Goal: Task Accomplishment & Management: Complete application form

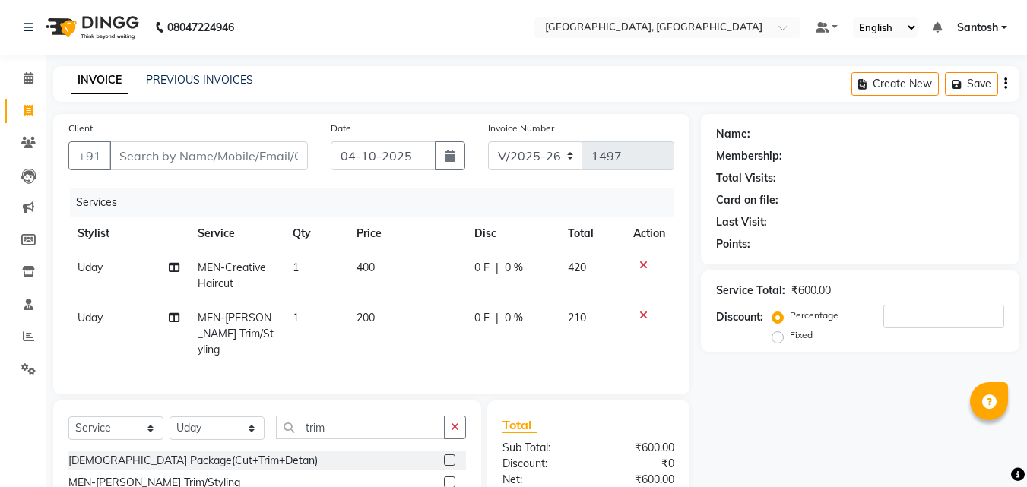
select select "5506"
select select "service"
select select "50205"
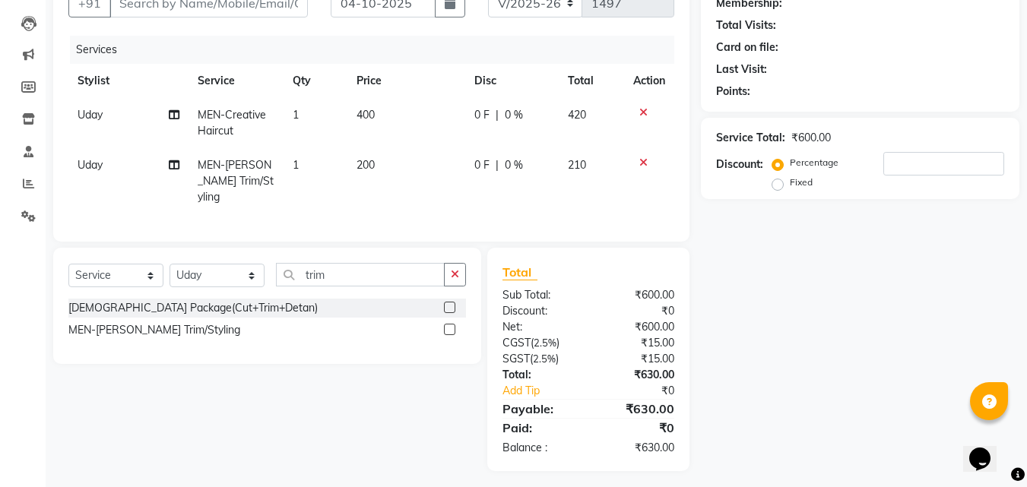
scroll to position [155, 0]
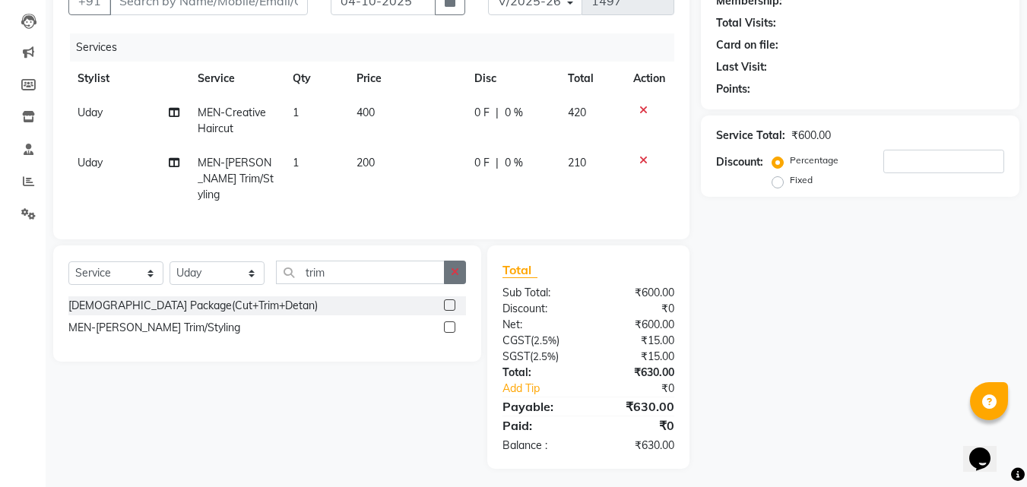
click at [453, 268] on icon "button" at bounding box center [455, 272] width 8 height 11
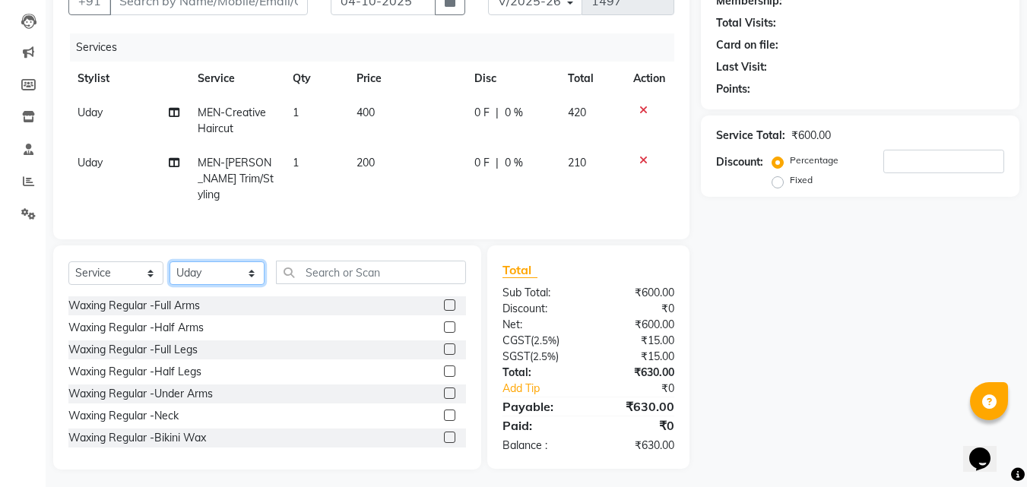
click at [251, 274] on select "Select Stylist Manager [PERSON_NAME] [PERSON_NAME] [PERSON_NAME] [PERSON_NAME]" at bounding box center [217, 274] width 95 height 24
select select
click at [170, 262] on select "Select Stylist Manager [PERSON_NAME] [PERSON_NAME] [PERSON_NAME] [PERSON_NAME]" at bounding box center [217, 274] width 95 height 24
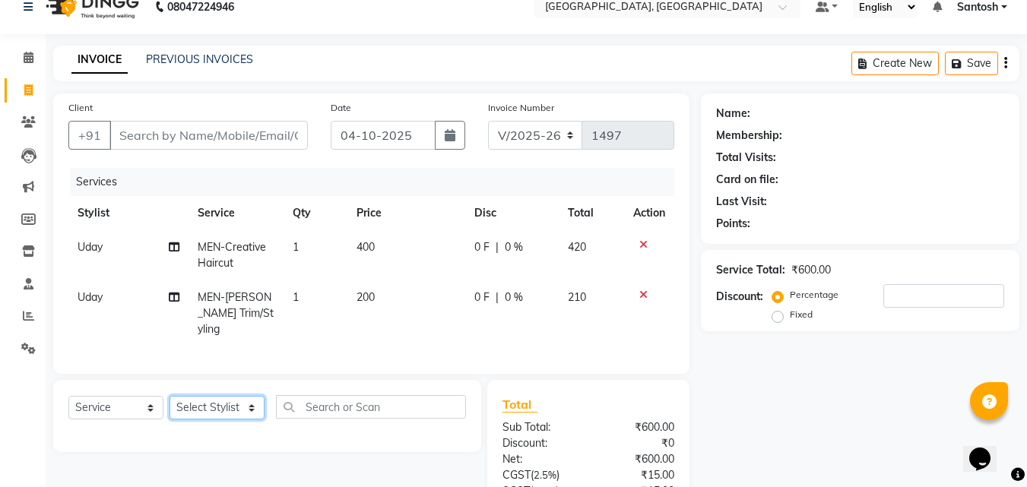
scroll to position [0, 0]
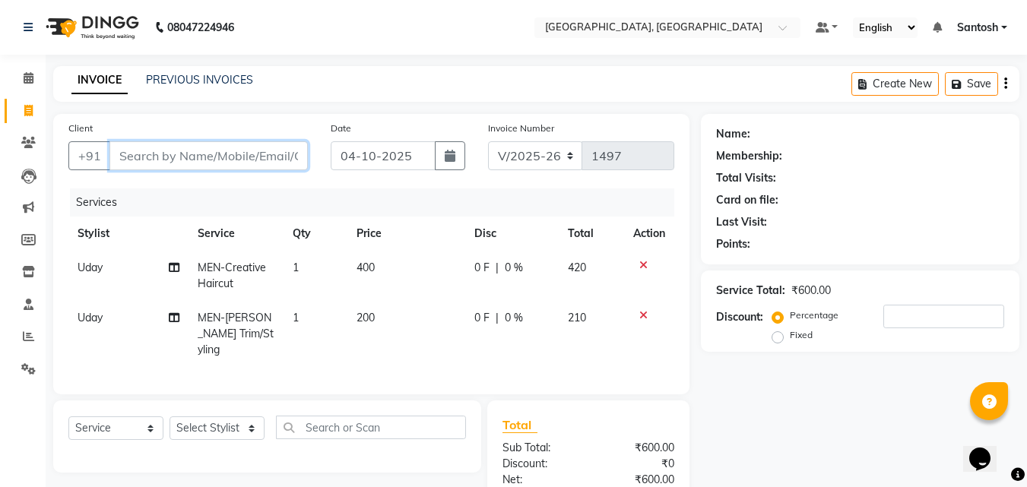
click at [182, 160] on input "Client" at bounding box center [208, 155] width 198 height 29
click at [225, 177] on div "Client +91" at bounding box center [188, 151] width 262 height 62
click at [258, 257] on td "MEN-Creative Haircut" at bounding box center [237, 276] width 96 height 50
select select "50205"
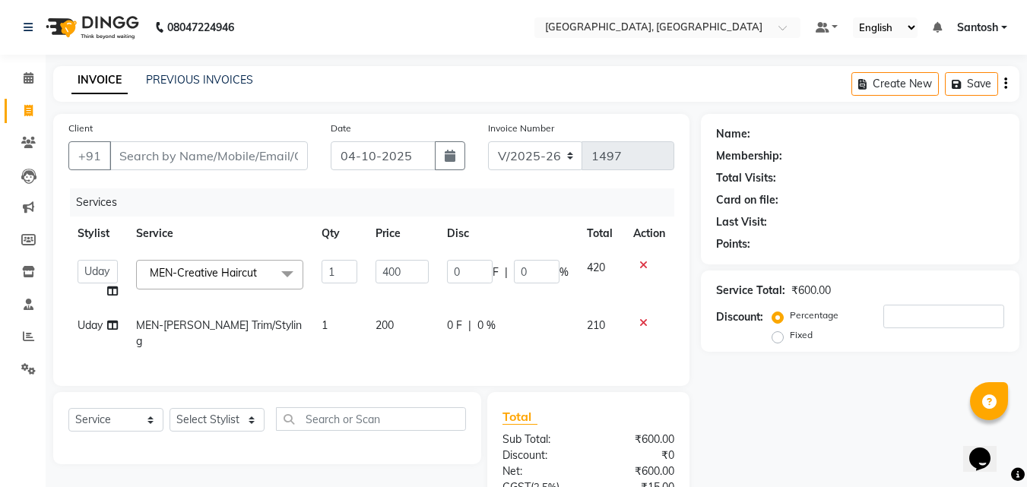
drag, startPoint x: 271, startPoint y: 193, endPoint x: 275, endPoint y: 205, distance: 12.7
click at [273, 193] on div "Services" at bounding box center [378, 203] width 616 height 28
drag, startPoint x: 136, startPoint y: 222, endPoint x: 765, endPoint y: 314, distance: 635.5
click at [205, 224] on th "Service" at bounding box center [220, 234] width 186 height 34
click at [649, 260] on td at bounding box center [649, 280] width 50 height 58
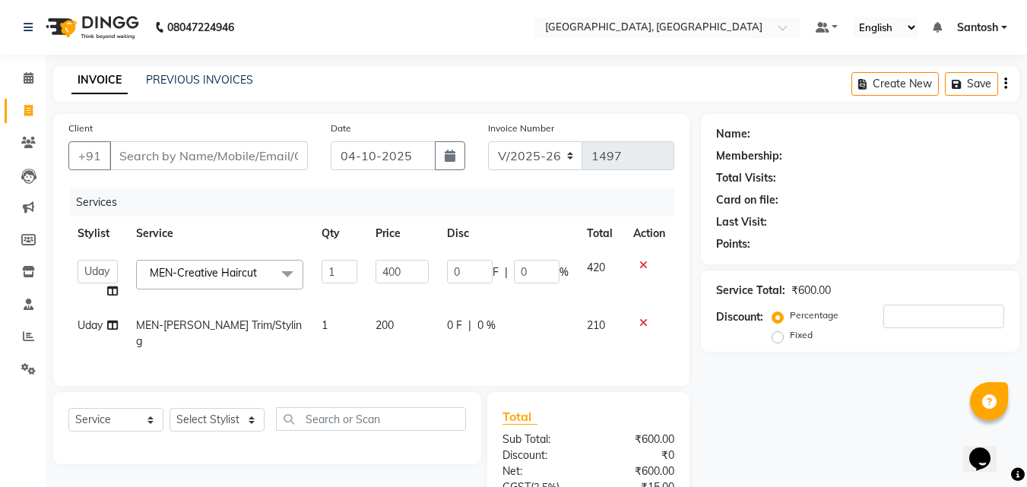
click at [651, 265] on div at bounding box center [649, 265] width 32 height 11
click at [641, 269] on icon at bounding box center [643, 265] width 8 height 11
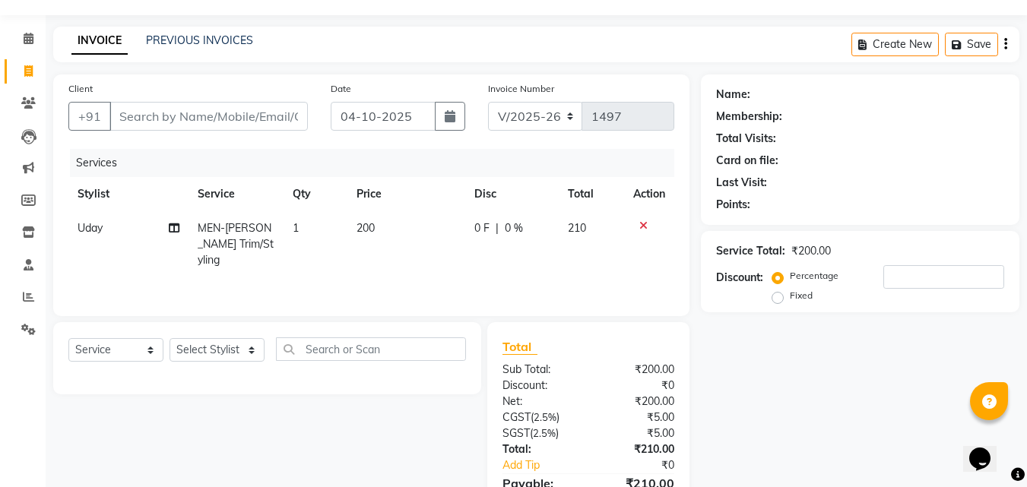
scroll to position [76, 0]
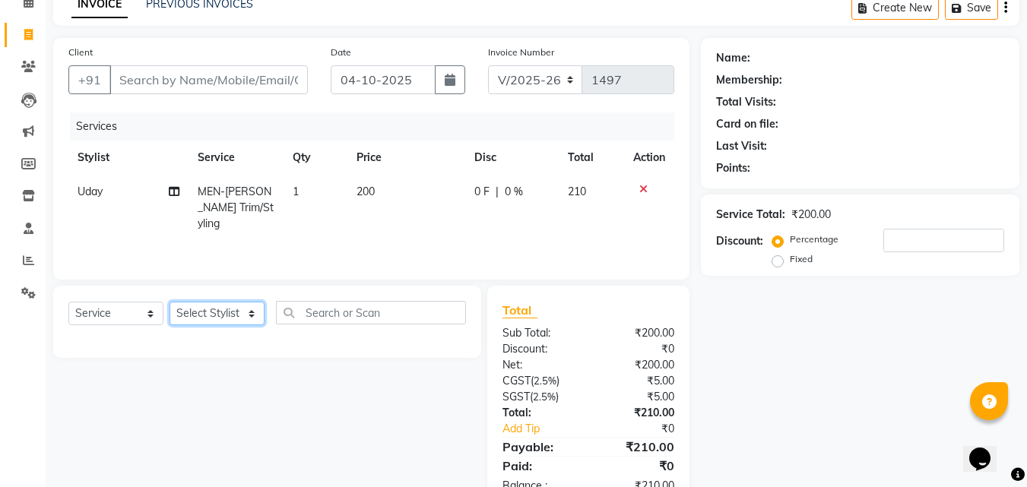
click at [229, 307] on select "Select Stylist Manager [PERSON_NAME] [PERSON_NAME] [PERSON_NAME] [PERSON_NAME]" at bounding box center [217, 314] width 95 height 24
select select "50205"
click at [170, 302] on select "Select Stylist Manager [PERSON_NAME] [PERSON_NAME] [PERSON_NAME] [PERSON_NAME]" at bounding box center [217, 314] width 95 height 24
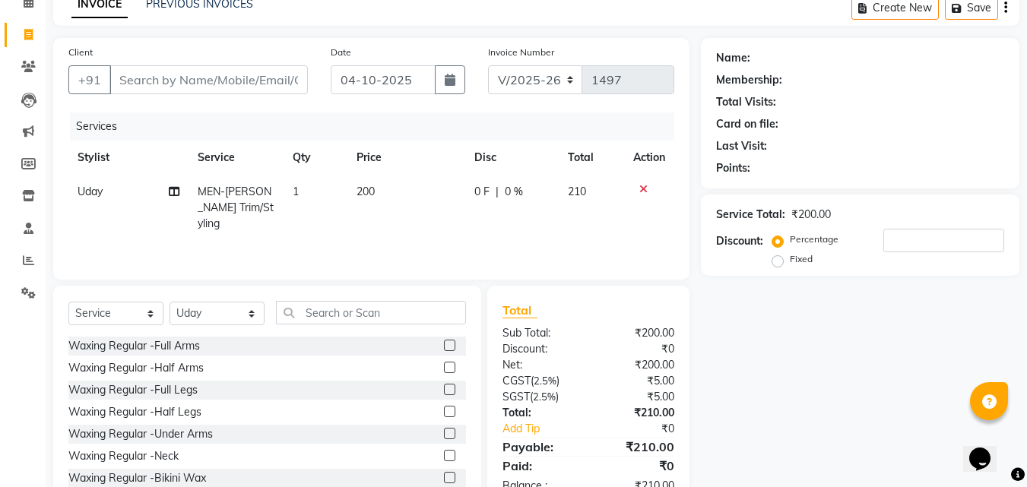
click at [326, 301] on div "Select Service Product Membership Package Voucher Prepaid Gift Card Select Styl…" at bounding box center [267, 398] width 428 height 224
click at [330, 316] on input "text" at bounding box center [371, 313] width 190 height 24
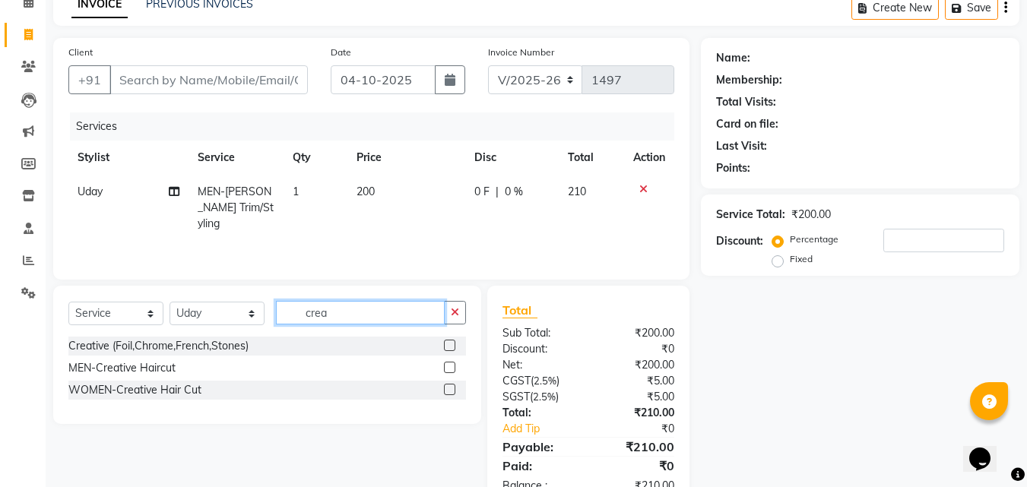
type input "crea"
click at [452, 370] on label at bounding box center [449, 367] width 11 height 11
click at [452, 370] on input "checkbox" at bounding box center [449, 368] width 10 height 10
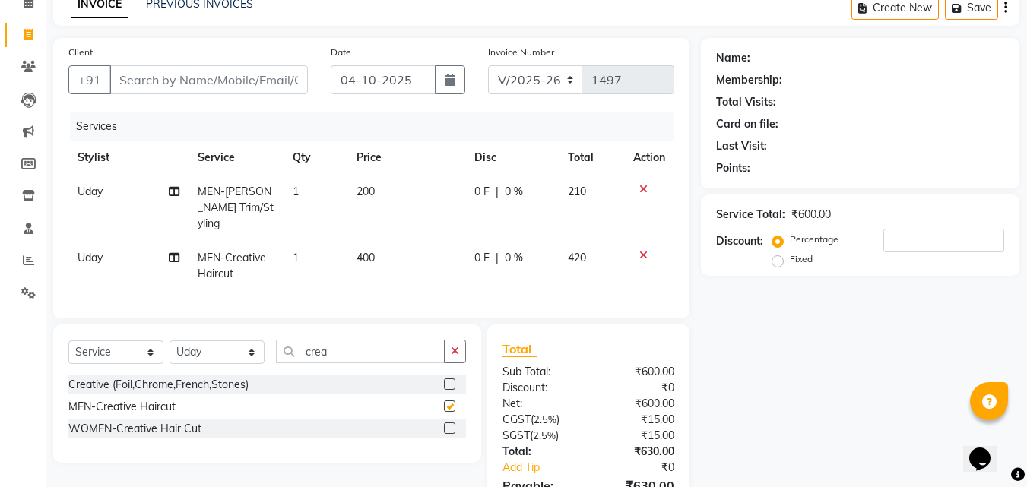
checkbox input "false"
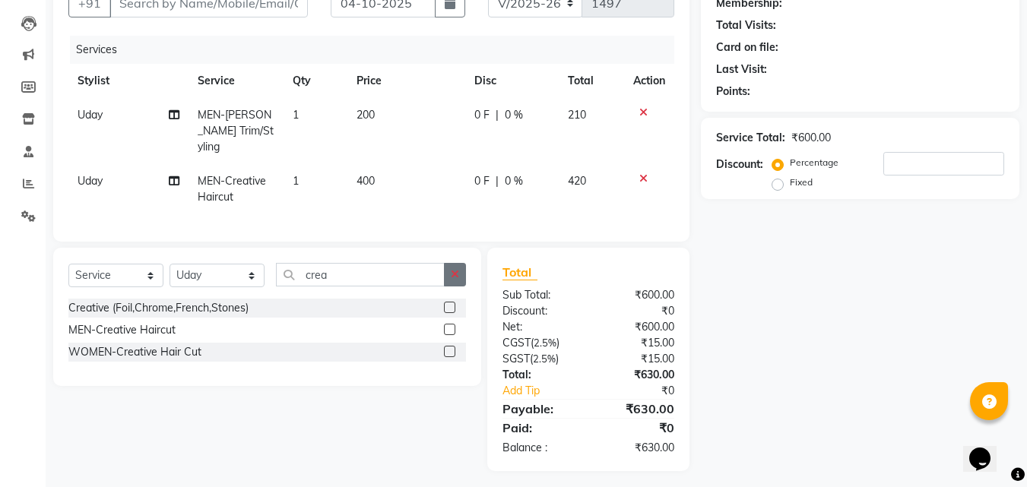
scroll to position [155, 0]
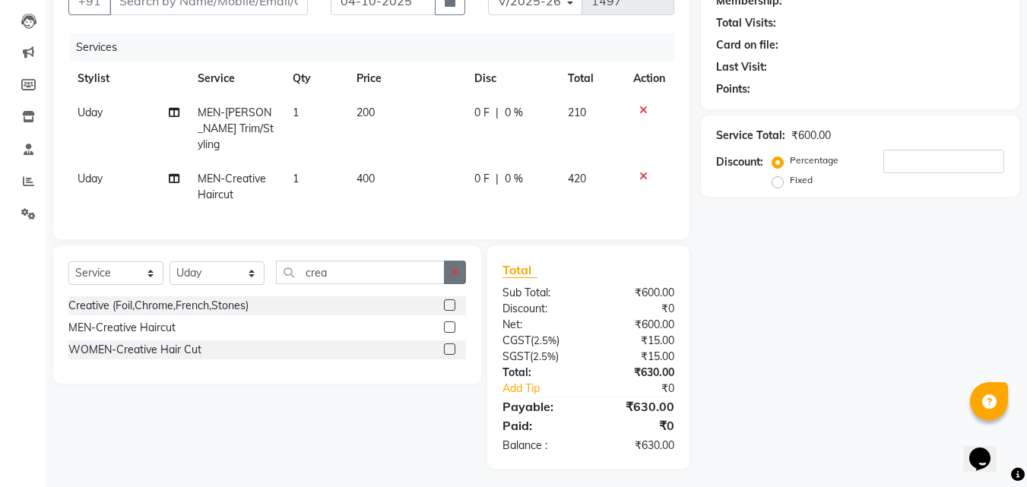
click at [453, 267] on icon "button" at bounding box center [455, 272] width 8 height 11
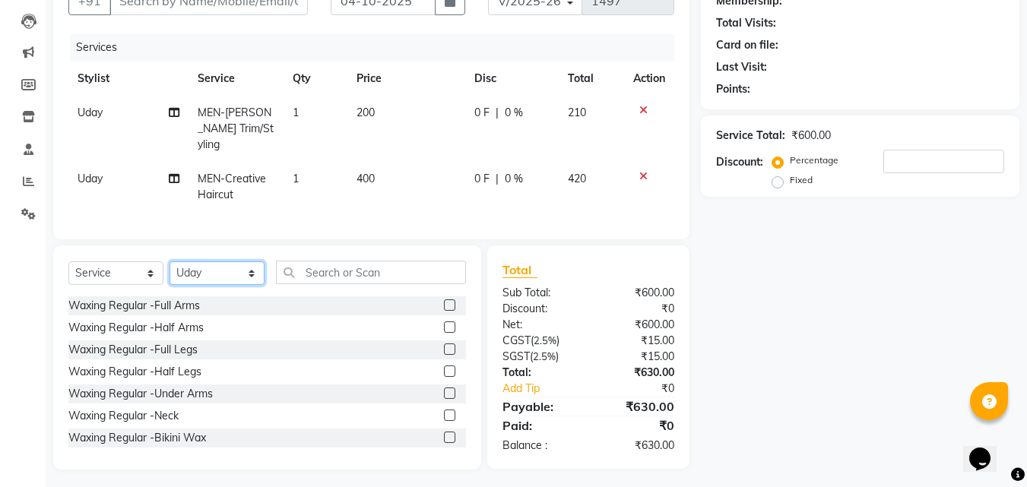
click at [245, 273] on select "Select Stylist Manager [PERSON_NAME] [PERSON_NAME] [PERSON_NAME] [PERSON_NAME]" at bounding box center [217, 274] width 95 height 24
select select
click at [170, 262] on select "Select Stylist Manager [PERSON_NAME] [PERSON_NAME] [PERSON_NAME] [PERSON_NAME]" at bounding box center [217, 274] width 95 height 24
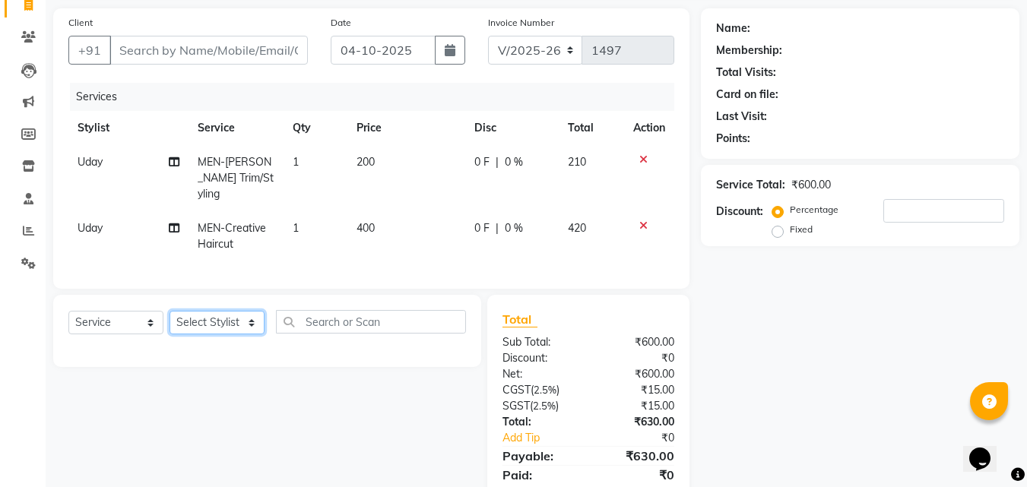
scroll to position [79, 0]
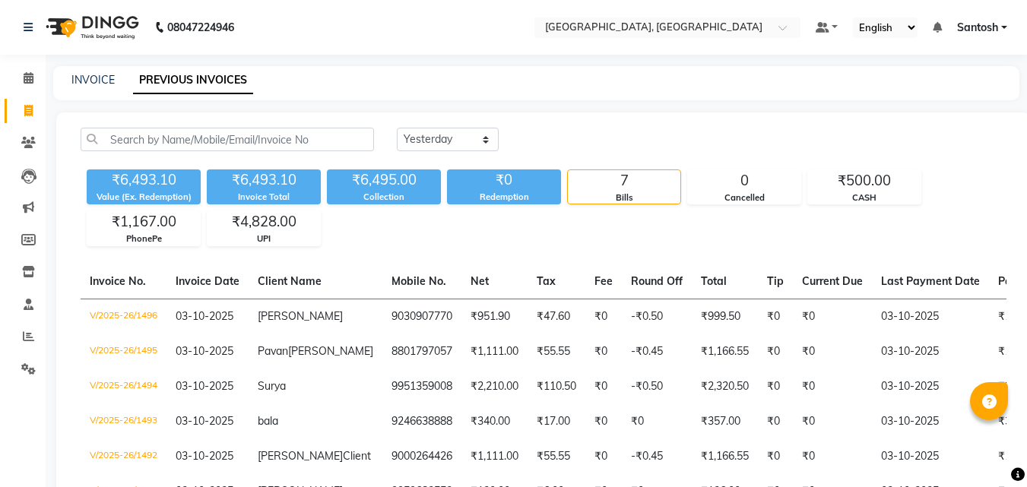
select select "yesterday"
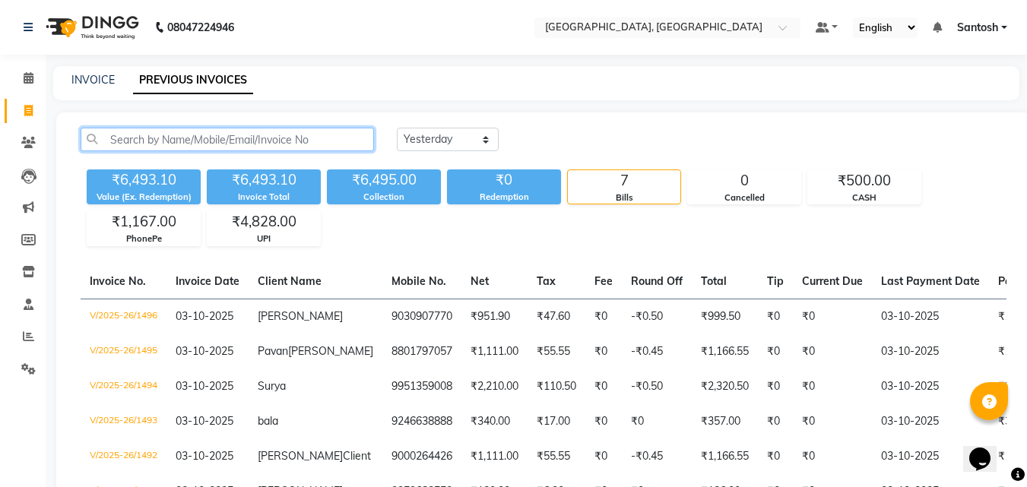
click at [227, 139] on input "text" at bounding box center [228, 140] width 294 height 24
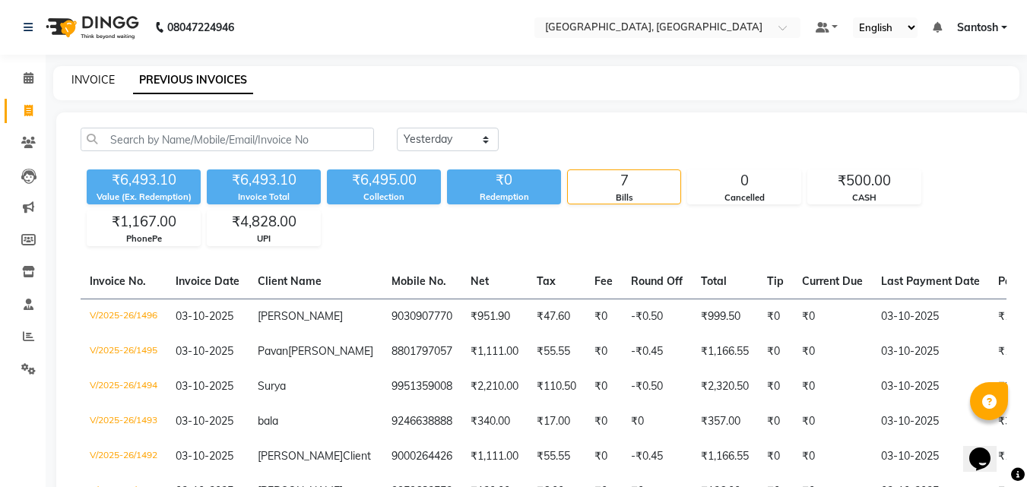
click at [105, 78] on link "INVOICE" at bounding box center [92, 80] width 43 height 14
select select "service"
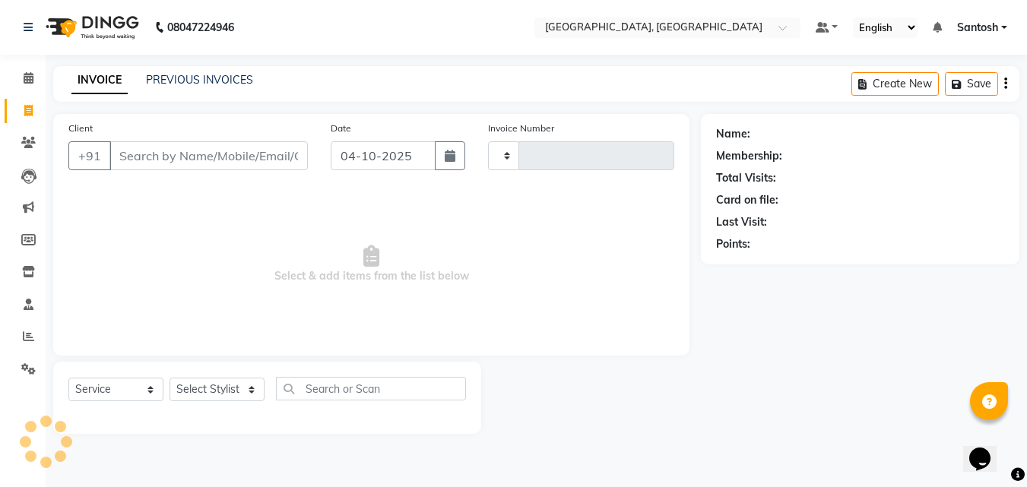
type input "1497"
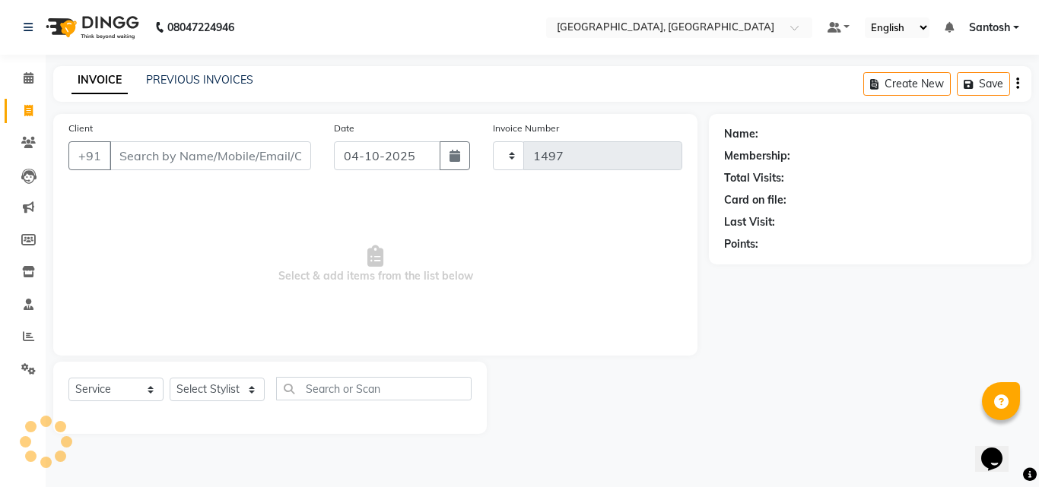
select select "5506"
click at [236, 393] on select "Select Stylist Manager [PERSON_NAME] [PERSON_NAME] [PERSON_NAME] [PERSON_NAME]" at bounding box center [217, 390] width 95 height 24
select select "50205"
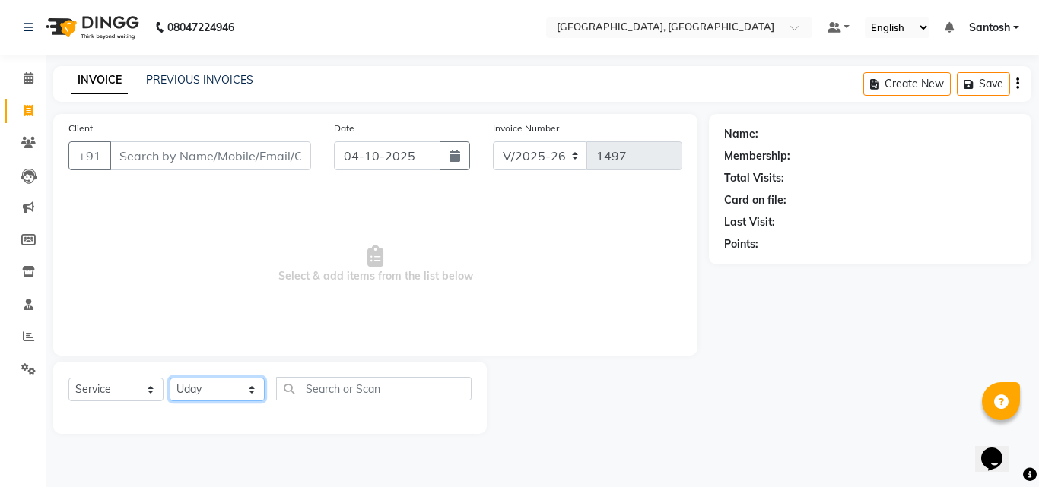
click at [170, 378] on select "Select Stylist Manager [PERSON_NAME] [PERSON_NAME] [PERSON_NAME] [PERSON_NAME]" at bounding box center [217, 390] width 95 height 24
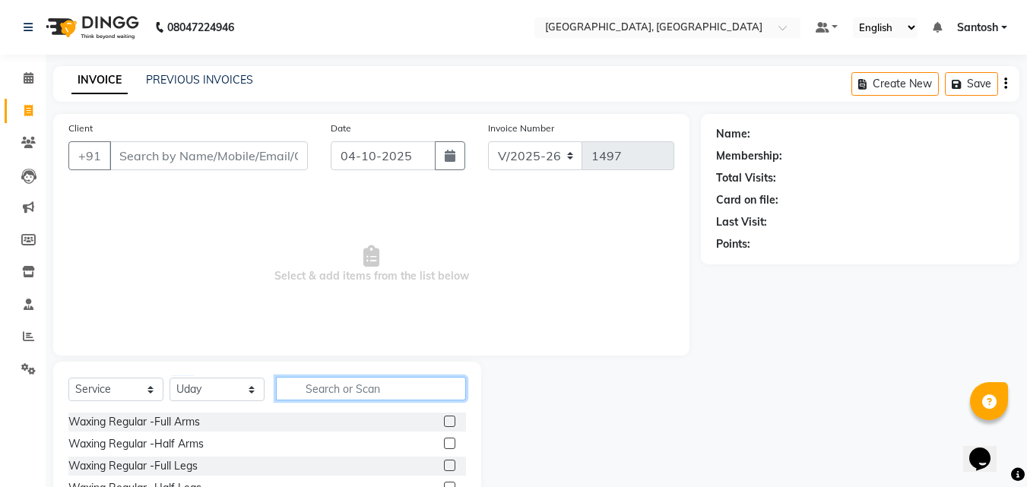
click at [303, 398] on input "text" at bounding box center [371, 389] width 190 height 24
type input "cre"
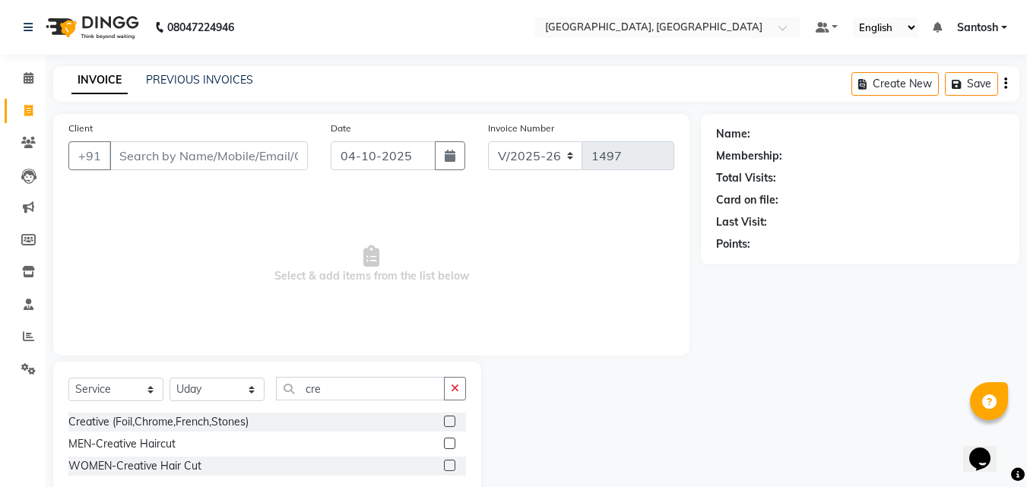
click at [449, 443] on label at bounding box center [449, 443] width 11 height 11
click at [449, 443] on input "checkbox" at bounding box center [449, 445] width 10 height 10
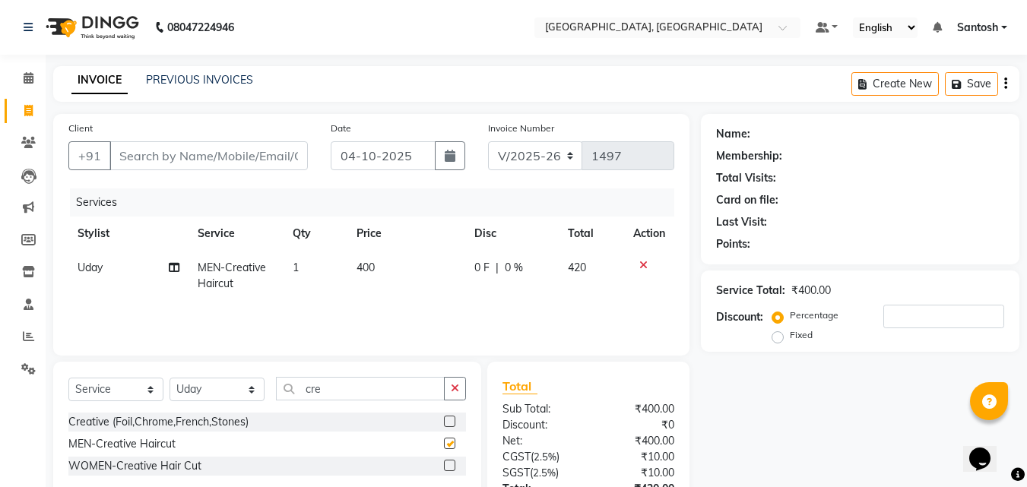
checkbox input "false"
drag, startPoint x: 417, startPoint y: 392, endPoint x: 288, endPoint y: 363, distance: 131.7
click at [288, 363] on div "Select Service Product Membership Package Voucher Prepaid Gift Card Select Styl…" at bounding box center [267, 431] width 428 height 138
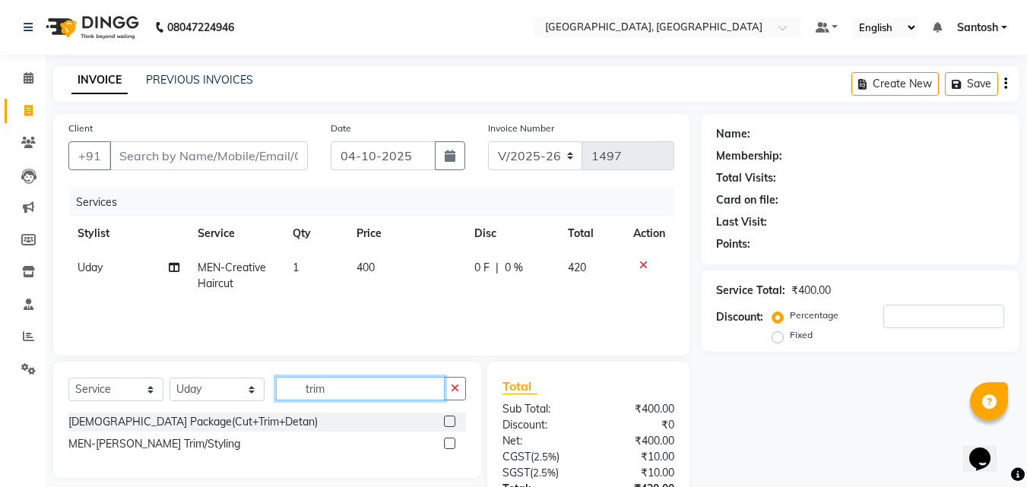
type input "trim"
click at [448, 441] on label at bounding box center [449, 443] width 11 height 11
click at [448, 441] on input "checkbox" at bounding box center [449, 445] width 10 height 10
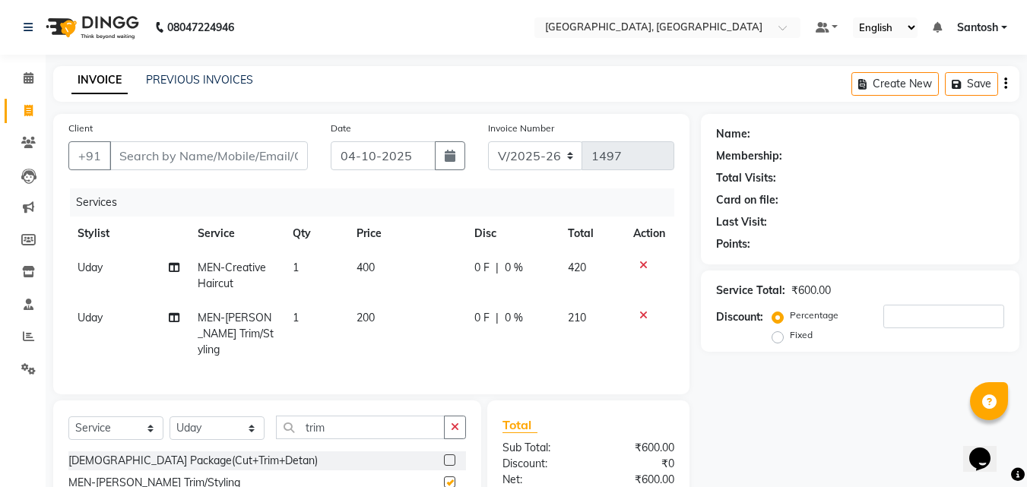
checkbox input "false"
click at [246, 154] on input "Client" at bounding box center [208, 155] width 198 height 29
click at [646, 265] on icon at bounding box center [643, 265] width 8 height 11
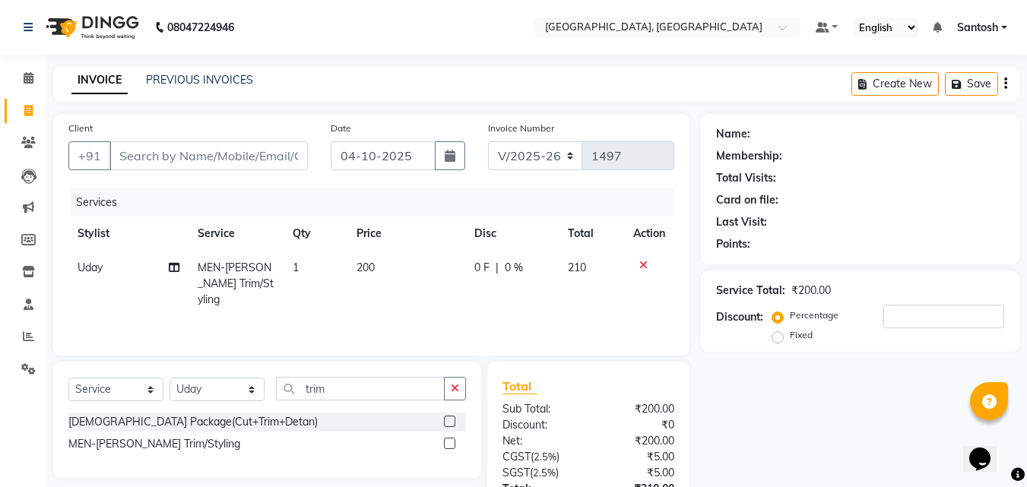
click at [637, 262] on div at bounding box center [649, 265] width 32 height 11
click at [641, 265] on icon at bounding box center [643, 265] width 8 height 11
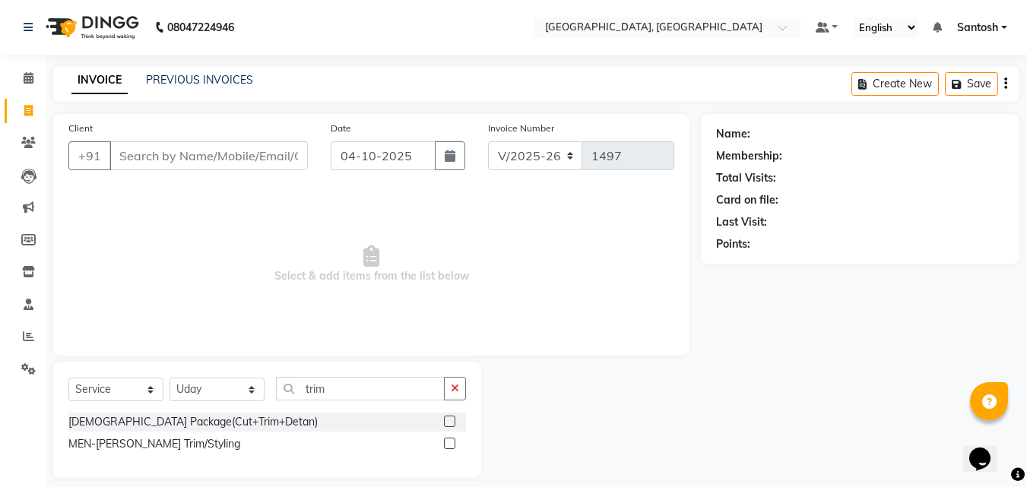
drag, startPoint x: 432, startPoint y: 402, endPoint x: 367, endPoint y: 382, distance: 67.8
click at [368, 382] on div "Select Service Product Membership Package Voucher Prepaid Gift Card Select Styl…" at bounding box center [267, 395] width 398 height 36
click at [217, 393] on select "Select Stylist Manager [PERSON_NAME] [PERSON_NAME] [PERSON_NAME] [PERSON_NAME]" at bounding box center [217, 390] width 95 height 24
select select "87670"
click at [170, 378] on select "Select Stylist Manager [PERSON_NAME] [PERSON_NAME] [PERSON_NAME] [PERSON_NAME]" at bounding box center [217, 390] width 95 height 24
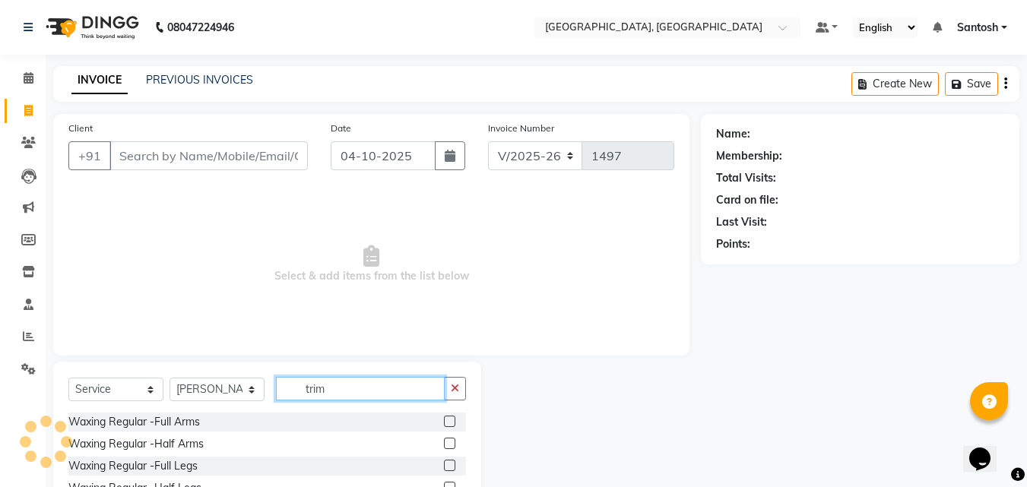
click at [299, 394] on input "trim" at bounding box center [360, 389] width 169 height 24
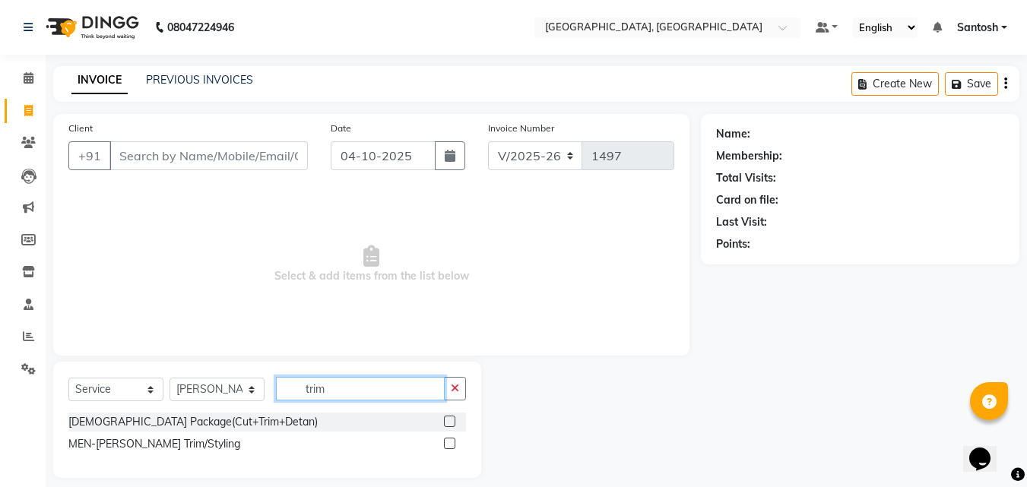
drag, startPoint x: 341, startPoint y: 389, endPoint x: 276, endPoint y: 391, distance: 64.7
click at [276, 391] on input "trim" at bounding box center [360, 389] width 169 height 24
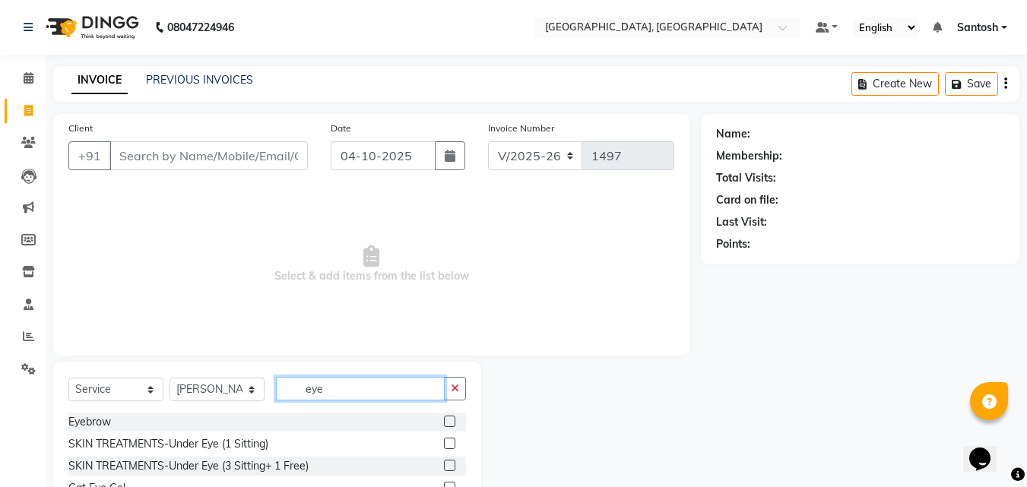
type input "eye"
click at [444, 418] on label at bounding box center [449, 421] width 11 height 11
click at [444, 418] on input "checkbox" at bounding box center [449, 422] width 10 height 10
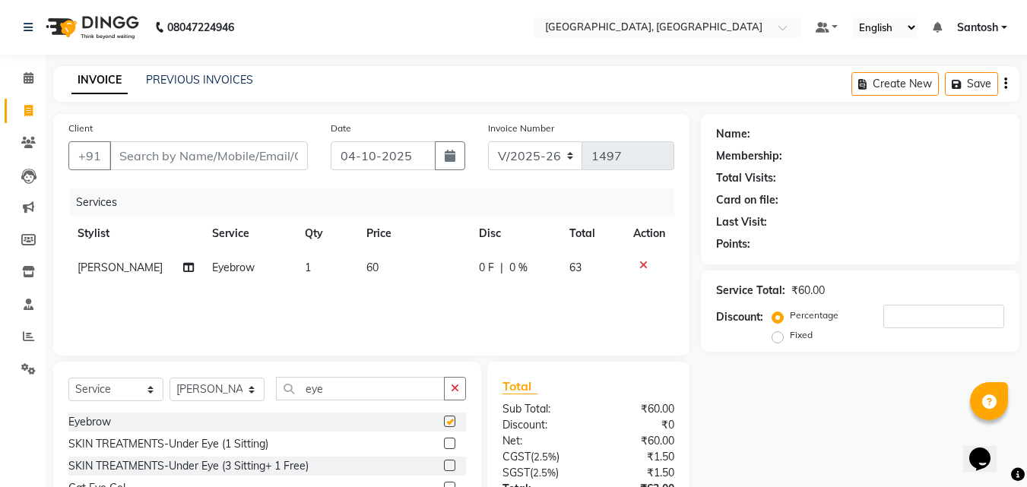
checkbox input "false"
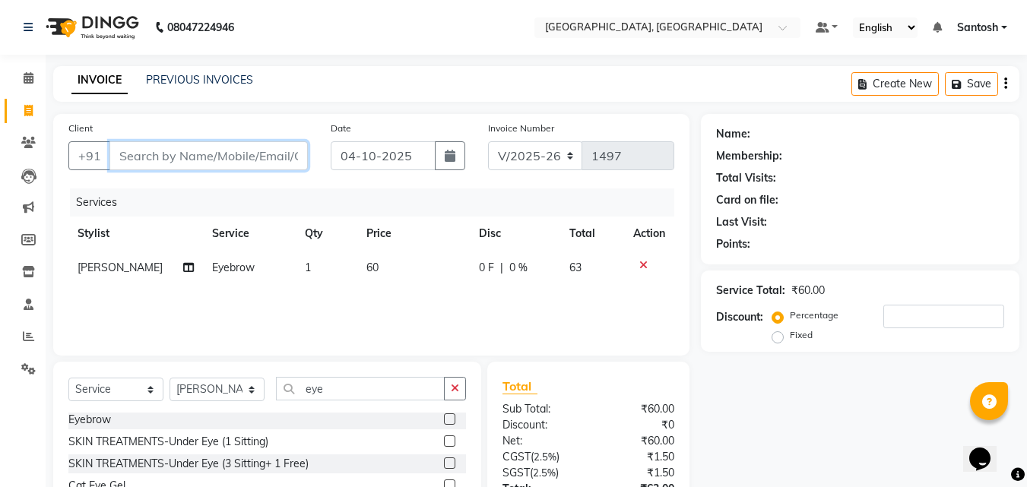
click at [243, 156] on input "Client" at bounding box center [208, 155] width 198 height 29
click at [238, 163] on input "Client" at bounding box center [208, 155] width 198 height 29
type input "9"
type input "0"
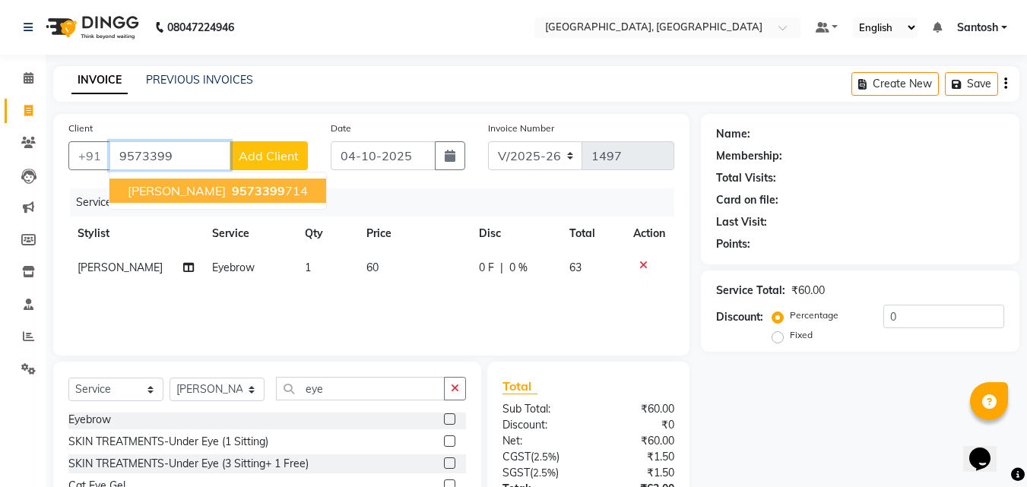
click at [246, 189] on ngb-highlight "9573399 714" at bounding box center [268, 190] width 79 height 15
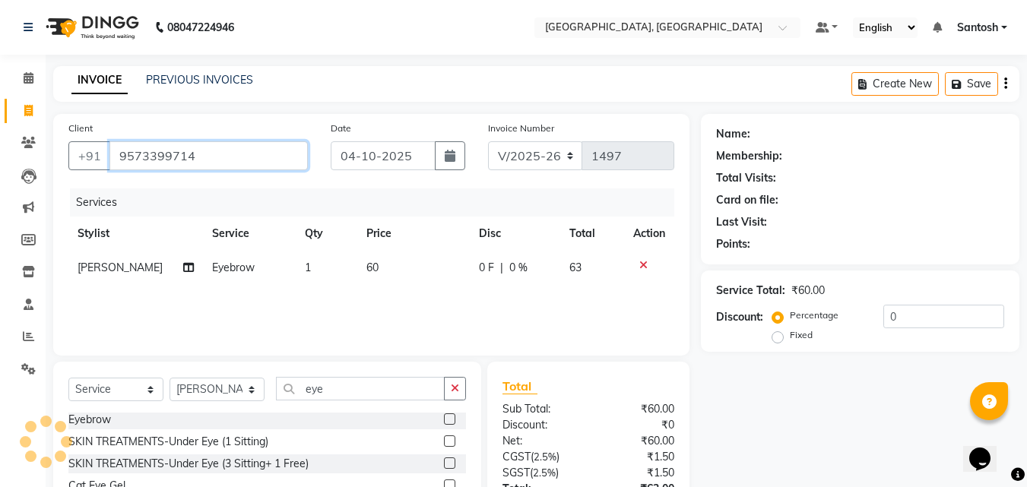
type input "9573399714"
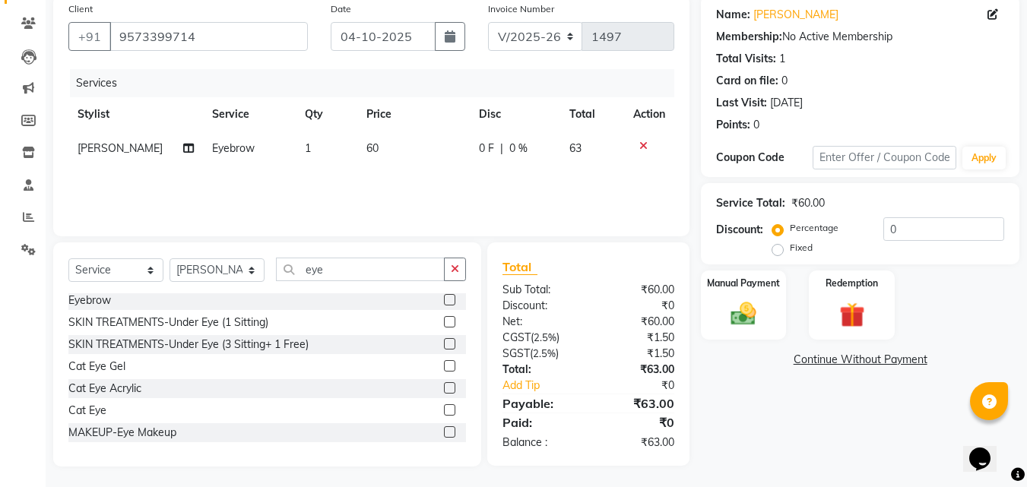
scroll to position [122, 0]
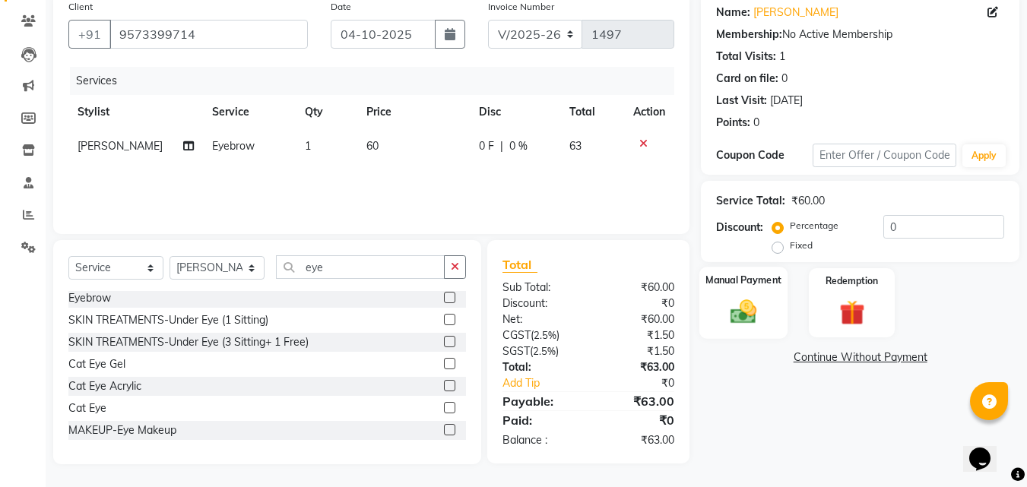
click at [747, 306] on img at bounding box center [743, 312] width 43 height 30
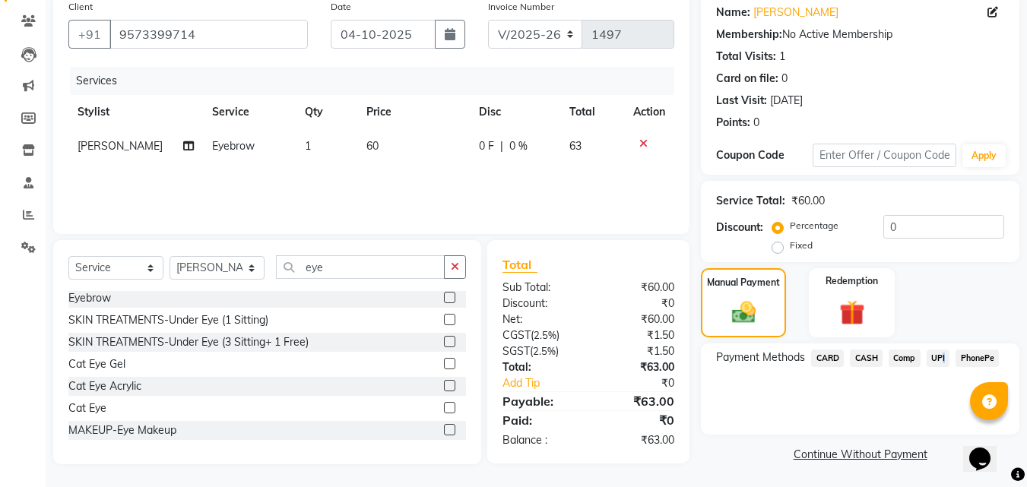
click at [941, 355] on span "UPI" at bounding box center [939, 358] width 24 height 17
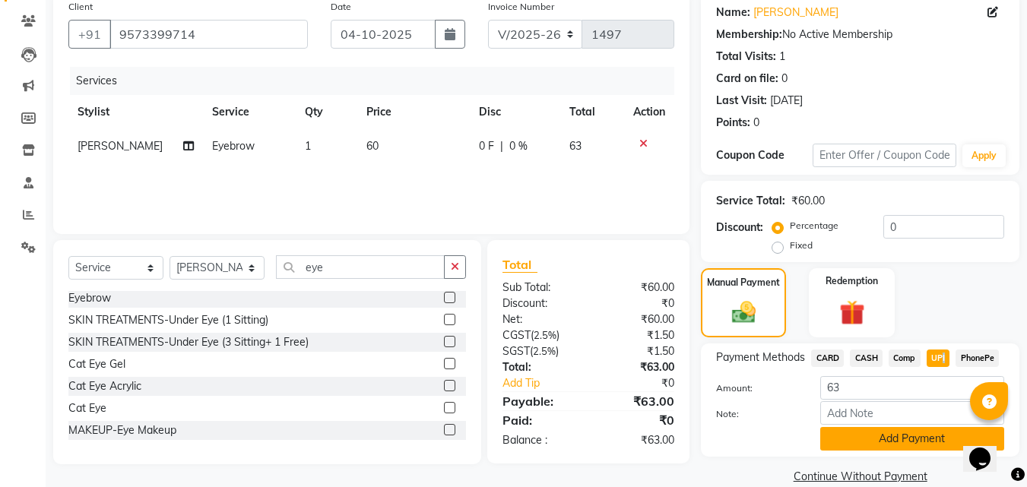
click at [881, 442] on button "Add Payment" at bounding box center [912, 439] width 184 height 24
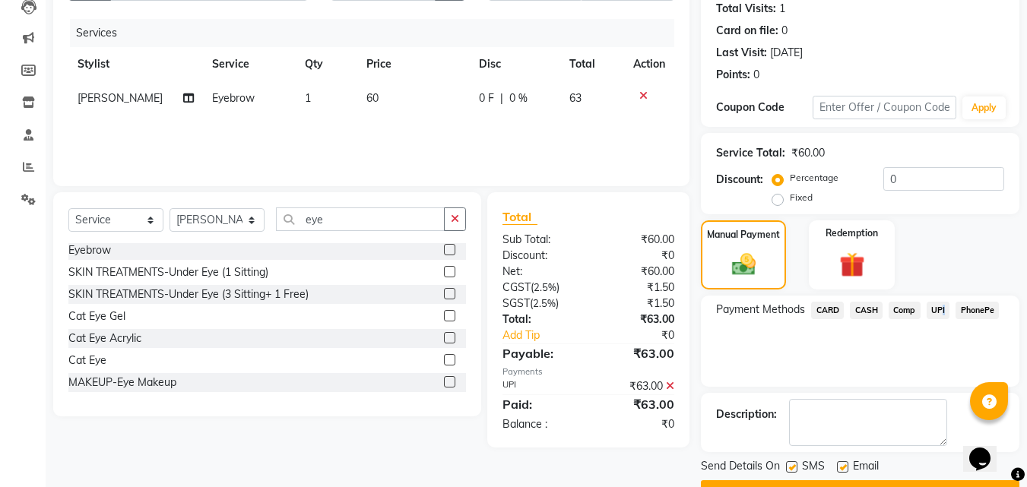
scroll to position [209, 0]
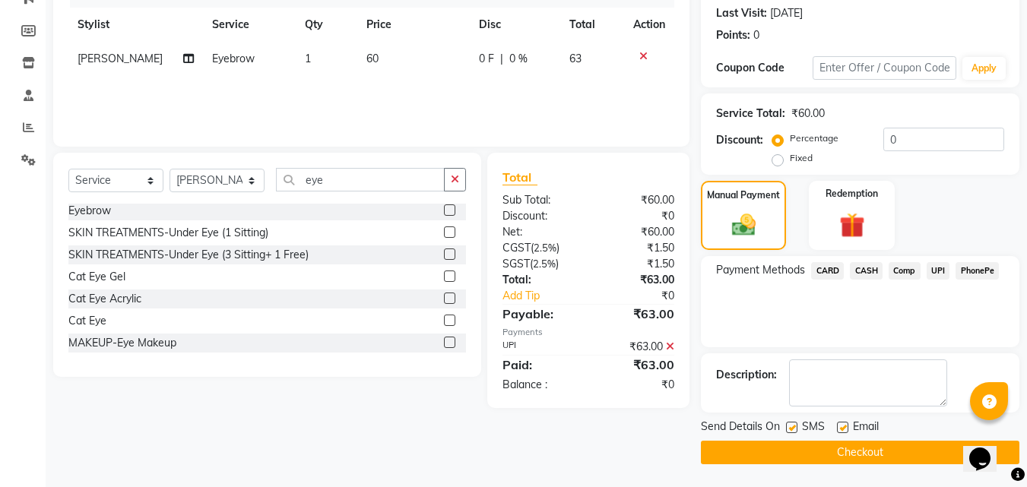
click at [840, 424] on label at bounding box center [842, 427] width 11 height 11
click at [840, 424] on input "checkbox" at bounding box center [842, 429] width 10 height 10
checkbox input "false"
click at [792, 452] on button "Checkout" at bounding box center [860, 453] width 319 height 24
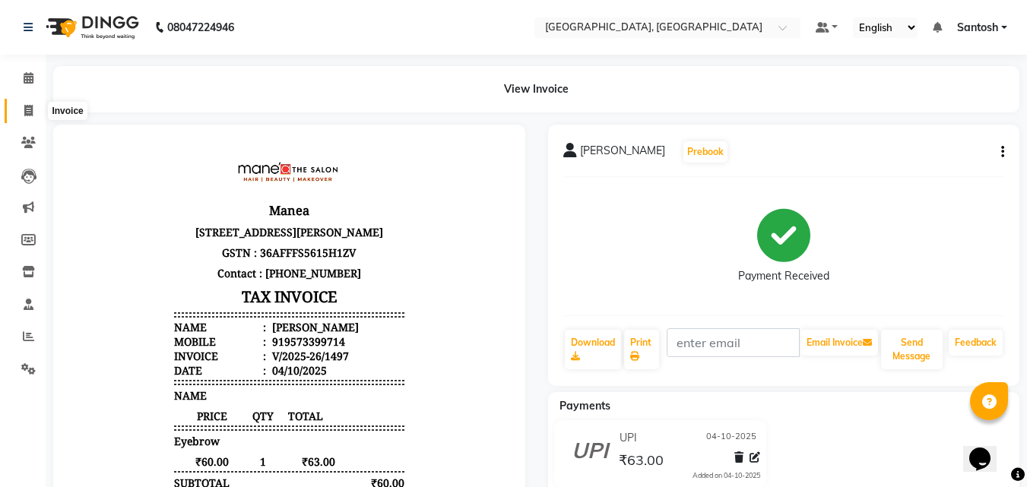
click at [34, 113] on span at bounding box center [28, 111] width 27 height 17
select select "service"
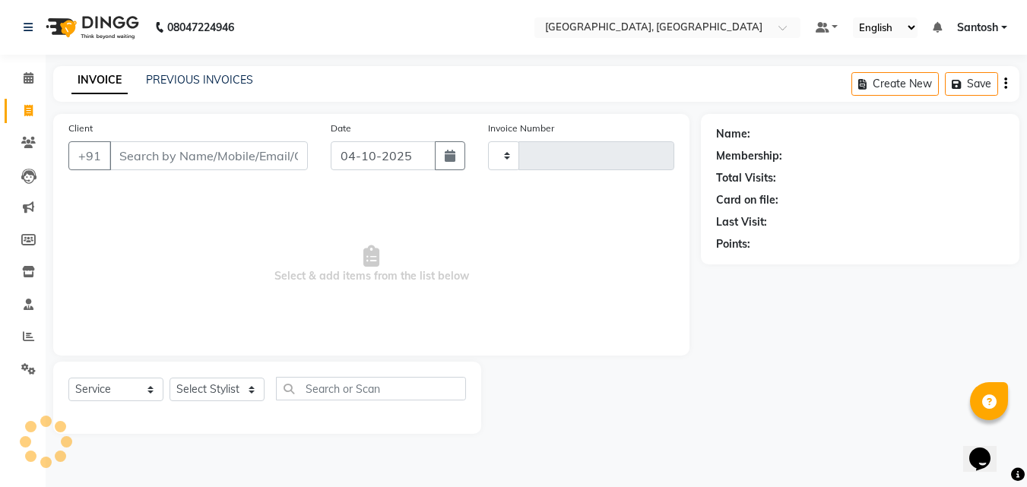
type input "1498"
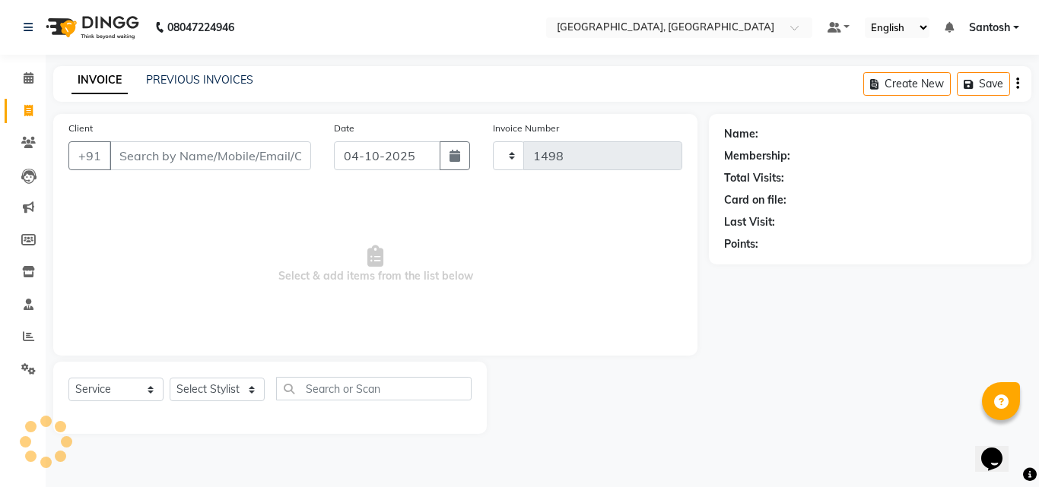
select select "5506"
click at [182, 75] on link "PREVIOUS INVOICES" at bounding box center [199, 80] width 107 height 14
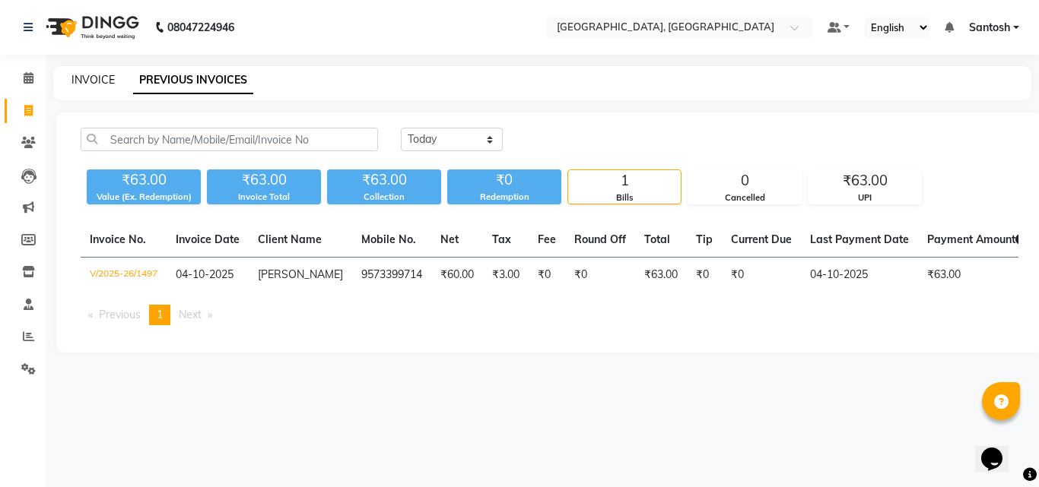
click at [90, 78] on link "INVOICE" at bounding box center [92, 80] width 43 height 14
select select "5506"
select select "service"
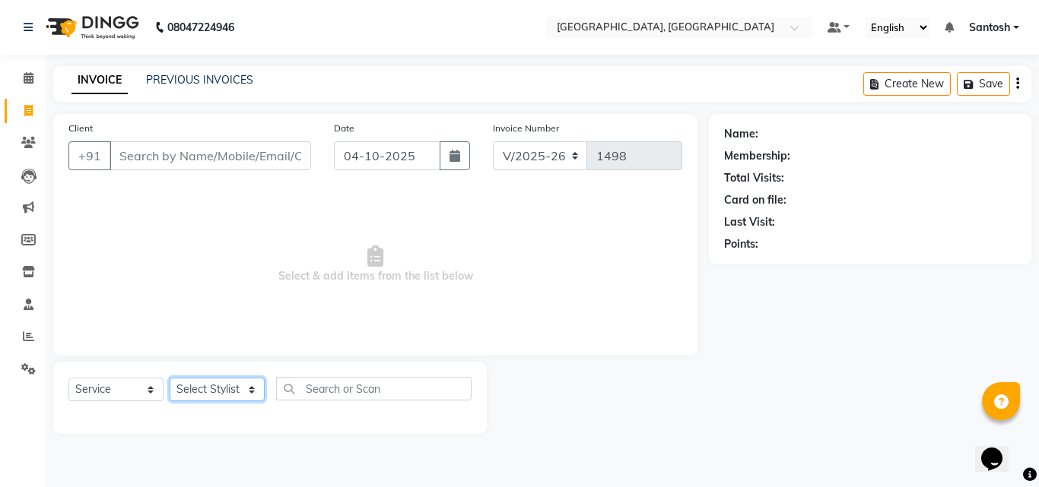
click at [235, 388] on select "Select Stylist Manager [PERSON_NAME] [PERSON_NAME] [PERSON_NAME] [PERSON_NAME]" at bounding box center [217, 390] width 95 height 24
select select "50205"
click at [170, 378] on select "Select Stylist Manager [PERSON_NAME] [PERSON_NAME] [PERSON_NAME] [PERSON_NAME]" at bounding box center [217, 390] width 95 height 24
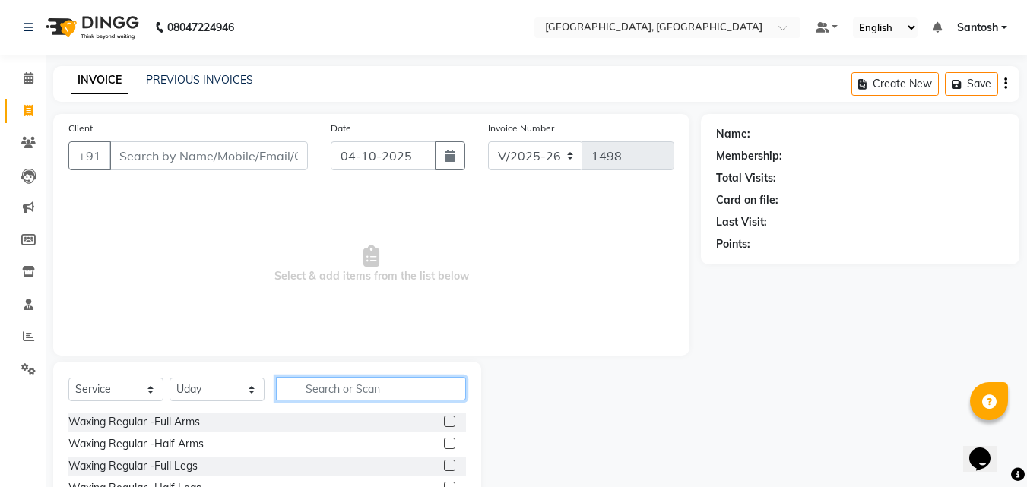
click at [365, 395] on input "text" at bounding box center [371, 389] width 190 height 24
click at [365, 389] on input "text" at bounding box center [371, 389] width 190 height 24
type input "crea"
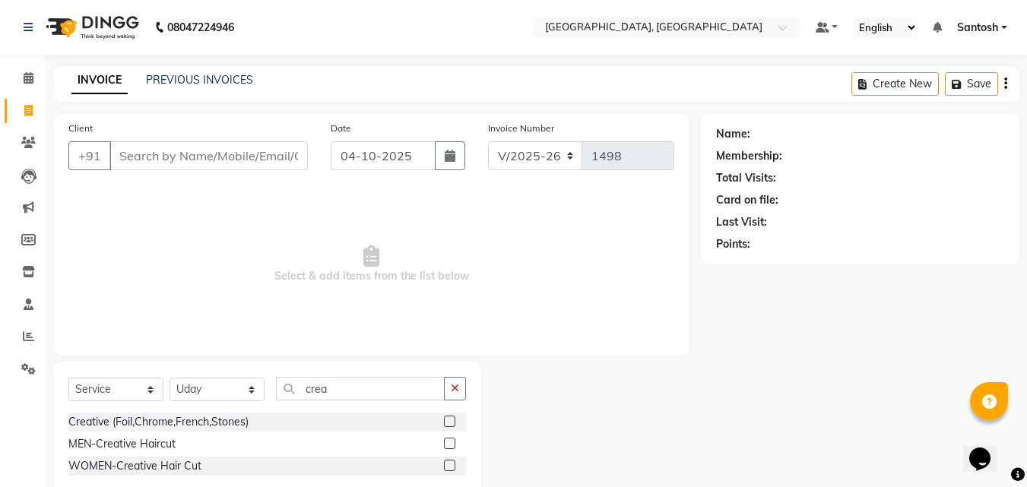
click at [455, 441] on label at bounding box center [449, 443] width 11 height 11
click at [454, 441] on input "checkbox" at bounding box center [449, 445] width 10 height 10
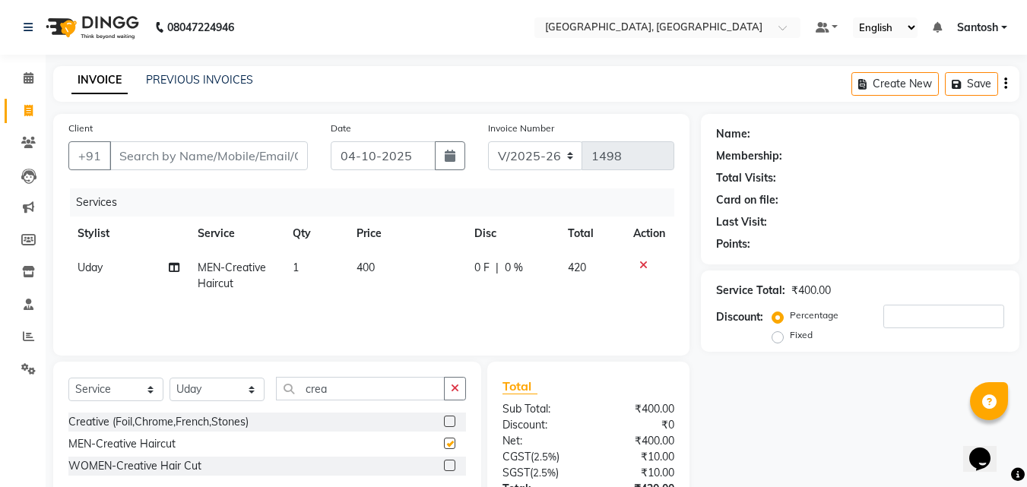
checkbox input "false"
drag, startPoint x: 374, startPoint y: 394, endPoint x: 313, endPoint y: 389, distance: 61.0
click at [313, 389] on input "crea" at bounding box center [360, 389] width 169 height 24
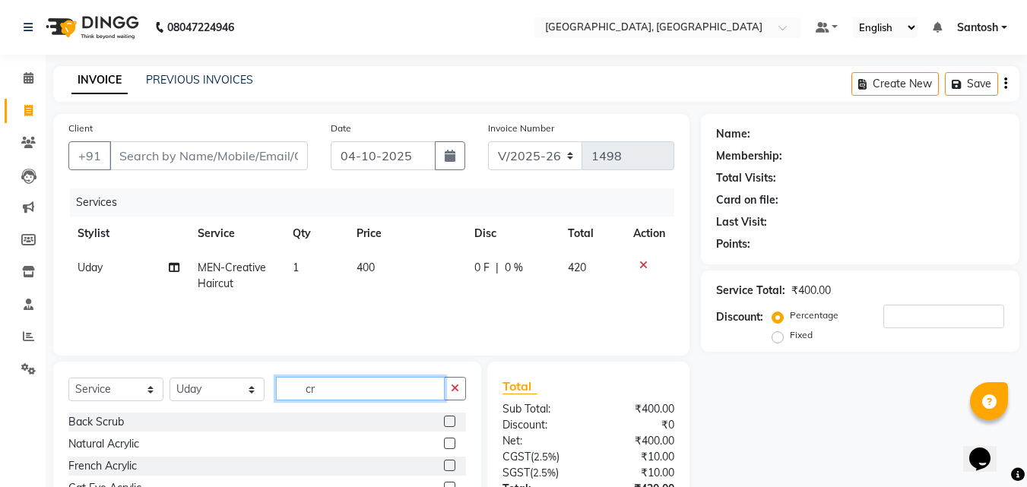
drag, startPoint x: 319, startPoint y: 383, endPoint x: 303, endPoint y: 396, distance: 21.1
click at [303, 396] on input "cr" at bounding box center [360, 389] width 169 height 24
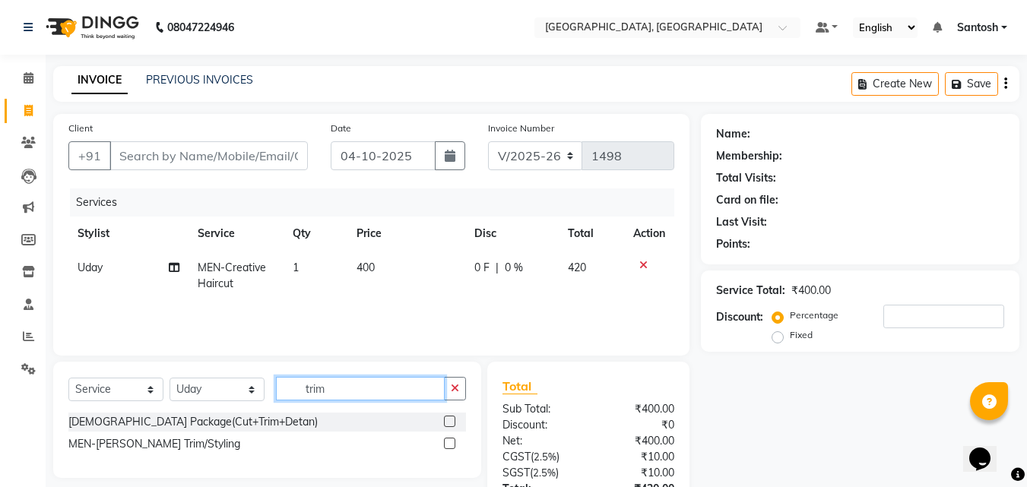
type input "trim"
click at [445, 442] on label at bounding box center [449, 443] width 11 height 11
click at [445, 442] on input "checkbox" at bounding box center [449, 445] width 10 height 10
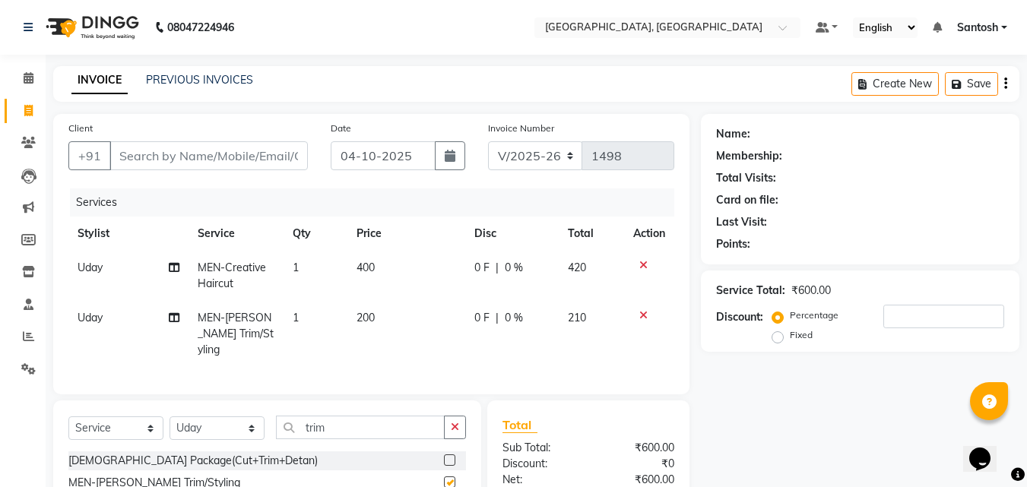
checkbox input "false"
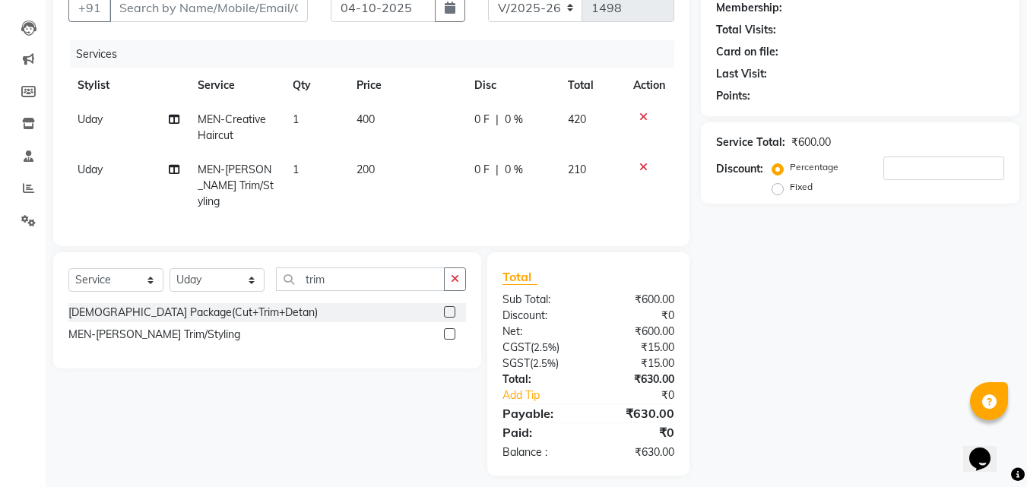
scroll to position [155, 0]
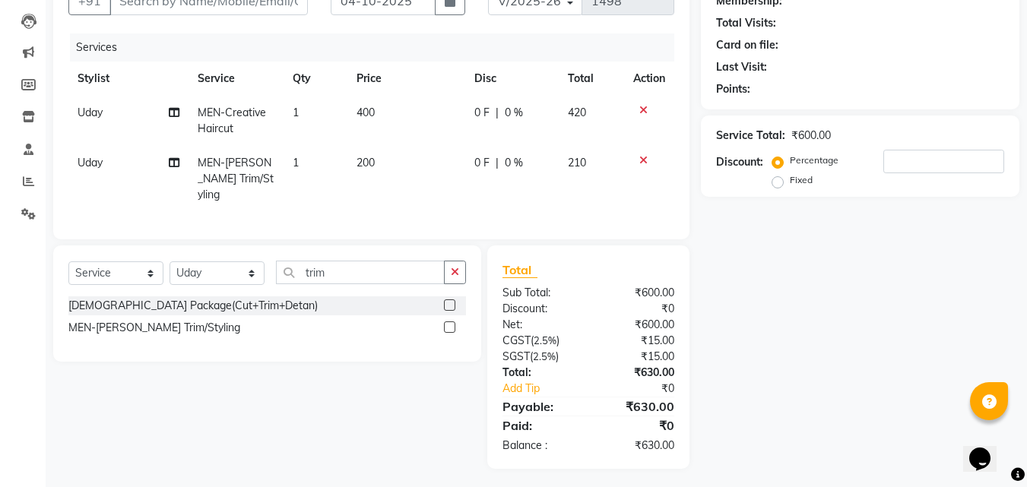
click at [466, 266] on button "button" at bounding box center [455, 273] width 22 height 24
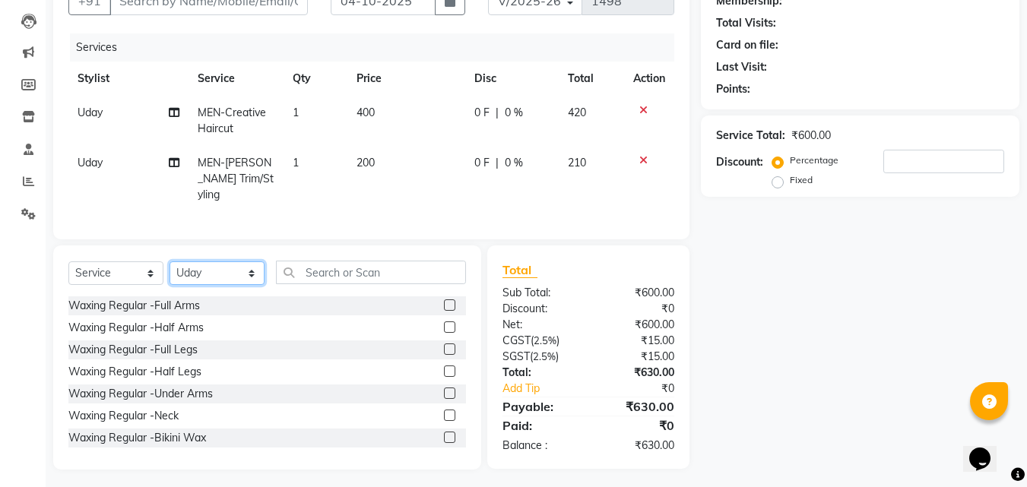
click at [227, 268] on select "Select Stylist Manager [PERSON_NAME] [PERSON_NAME] [PERSON_NAME] [PERSON_NAME]" at bounding box center [217, 274] width 95 height 24
select select
click at [170, 262] on select "Select Stylist Manager [PERSON_NAME] [PERSON_NAME] [PERSON_NAME] [PERSON_NAME]" at bounding box center [217, 274] width 95 height 24
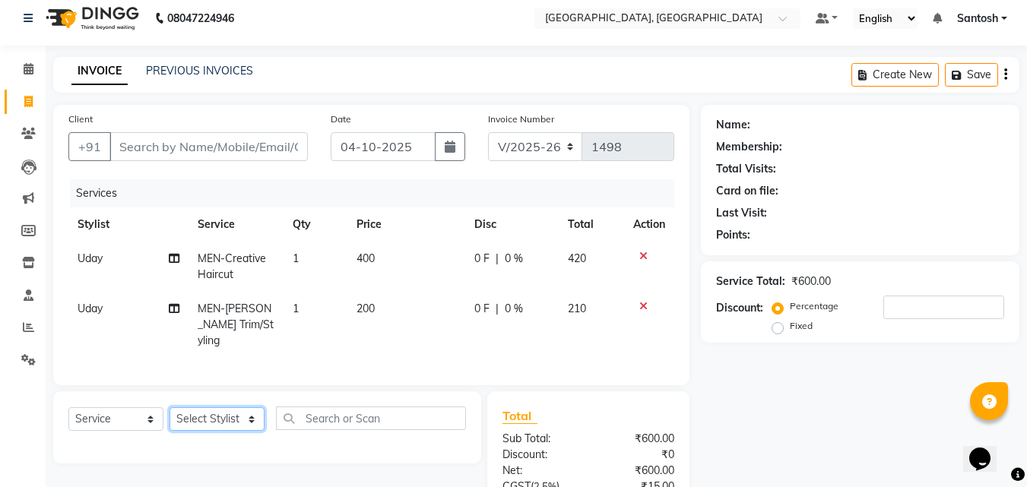
scroll to position [0, 0]
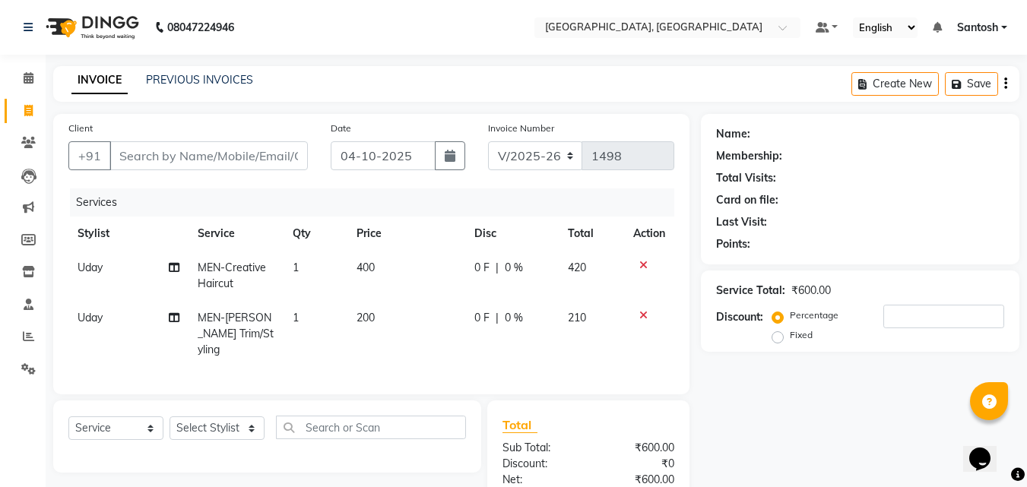
click at [636, 87] on div "INVOICE PREVIOUS INVOICES Create New Save" at bounding box center [536, 84] width 966 height 36
click at [262, 155] on input "Client" at bounding box center [208, 155] width 198 height 29
type input "7"
type input "0"
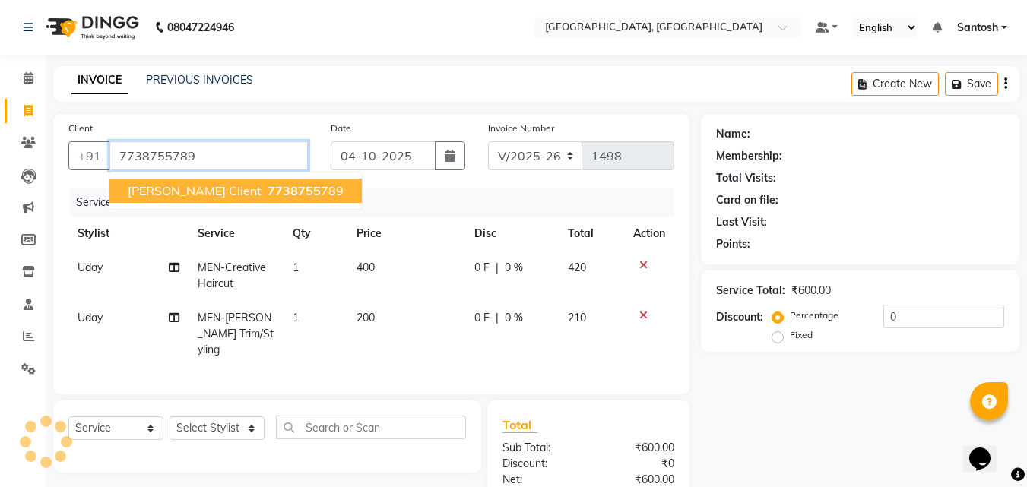
type input "7738755789"
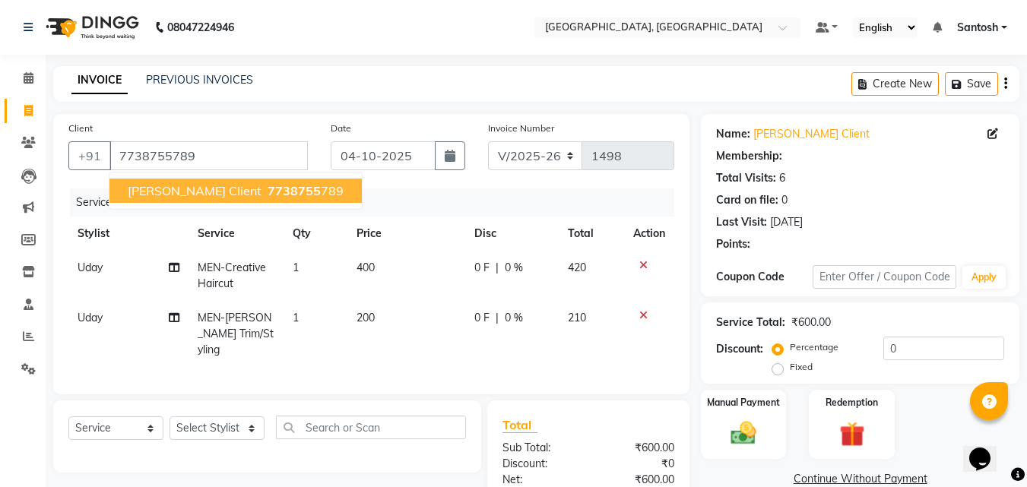
type input "15"
select select "1: Object"
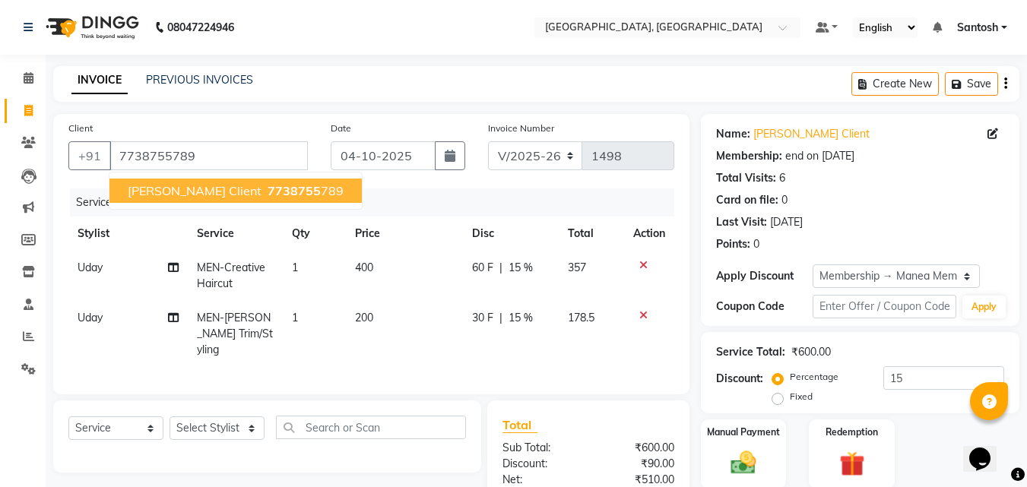
click at [268, 185] on span "7738755" at bounding box center [294, 190] width 53 height 15
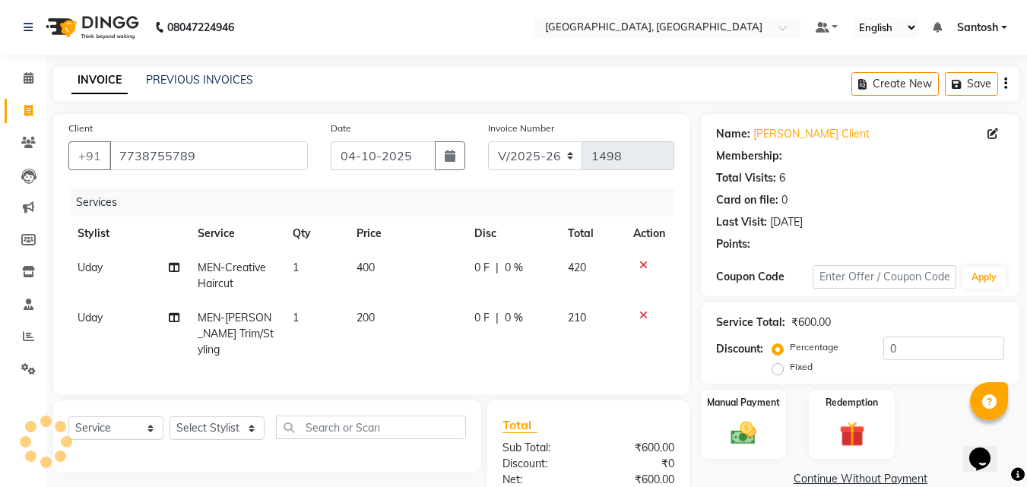
type input "15"
select select "1: Object"
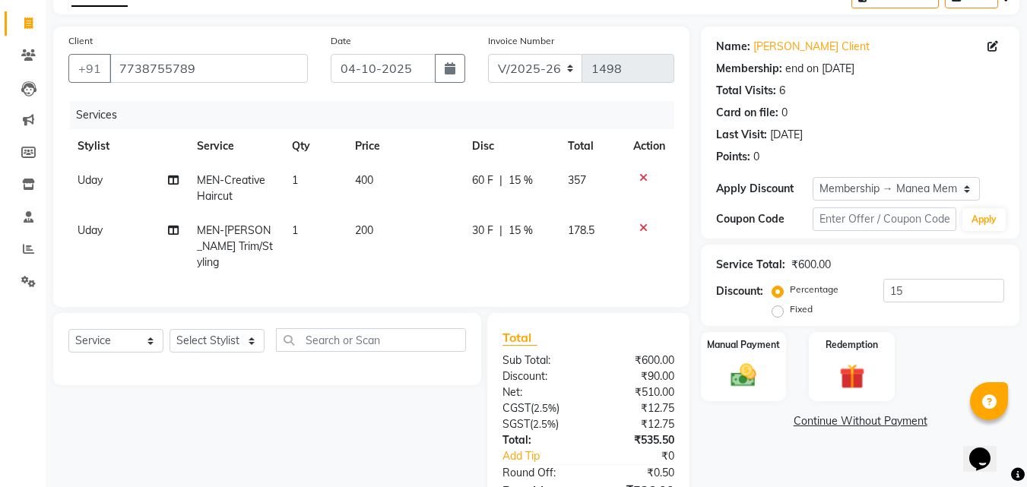
scroll to position [19, 0]
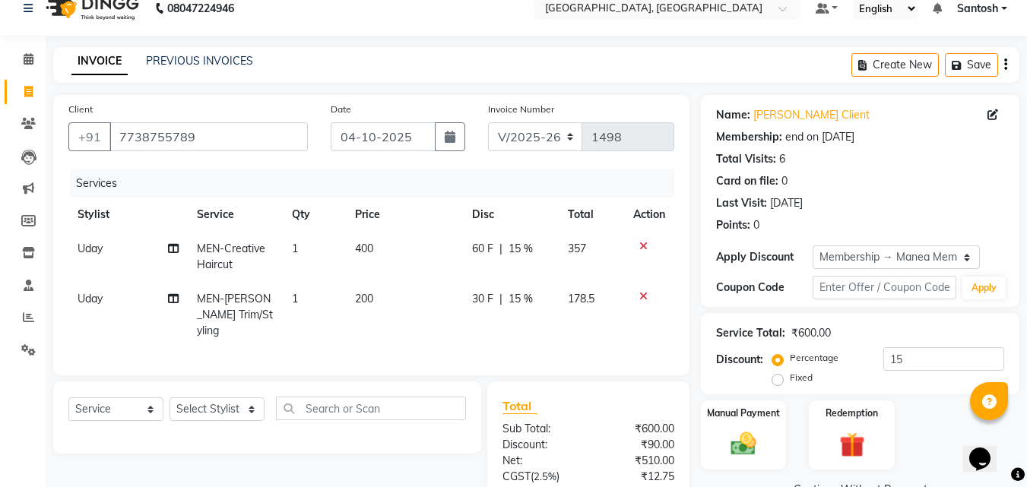
click at [639, 302] on td at bounding box center [649, 315] width 50 height 66
click at [652, 300] on div at bounding box center [649, 296] width 32 height 11
drag, startPoint x: 623, startPoint y: 287, endPoint x: 634, endPoint y: 288, distance: 11.4
click at [626, 287] on tr "Uday MEN-Beard Trim/Styling 1 200 30 F | 15 % 178.5" at bounding box center [371, 315] width 606 height 66
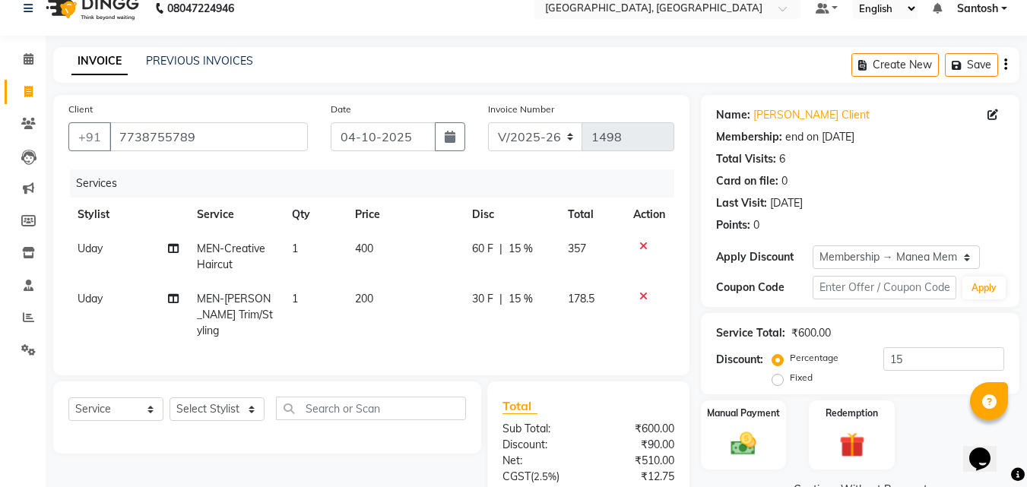
click at [644, 297] on icon at bounding box center [643, 296] width 8 height 11
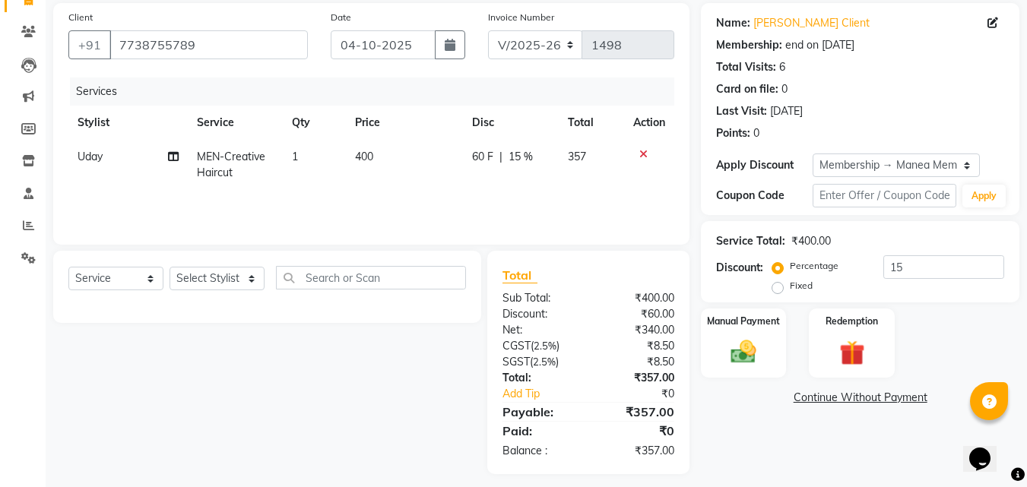
scroll to position [121, 0]
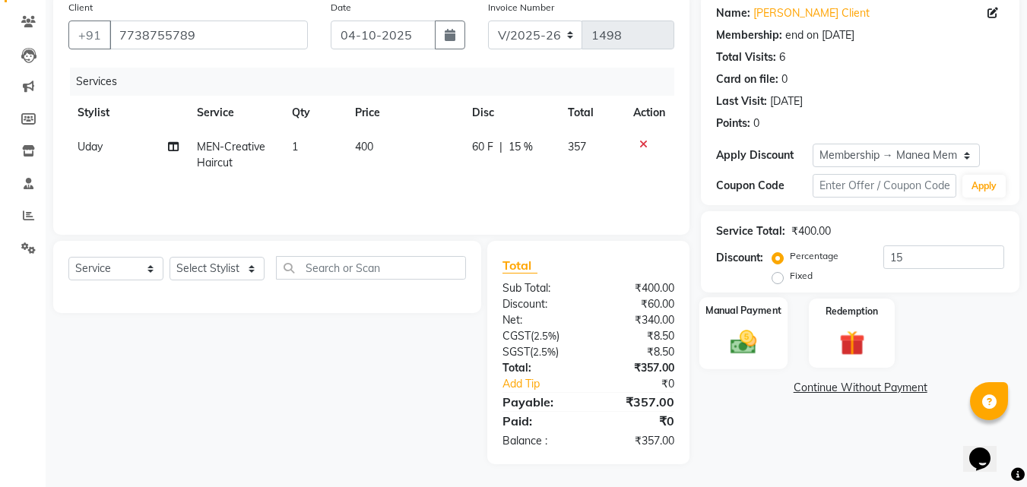
click at [736, 337] on img at bounding box center [743, 342] width 43 height 30
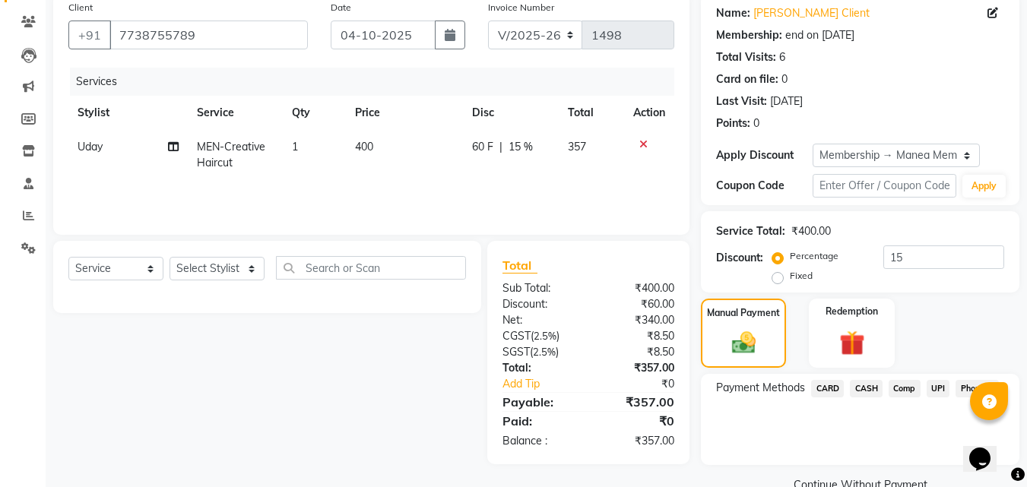
click at [871, 385] on span "CASH" at bounding box center [866, 388] width 33 height 17
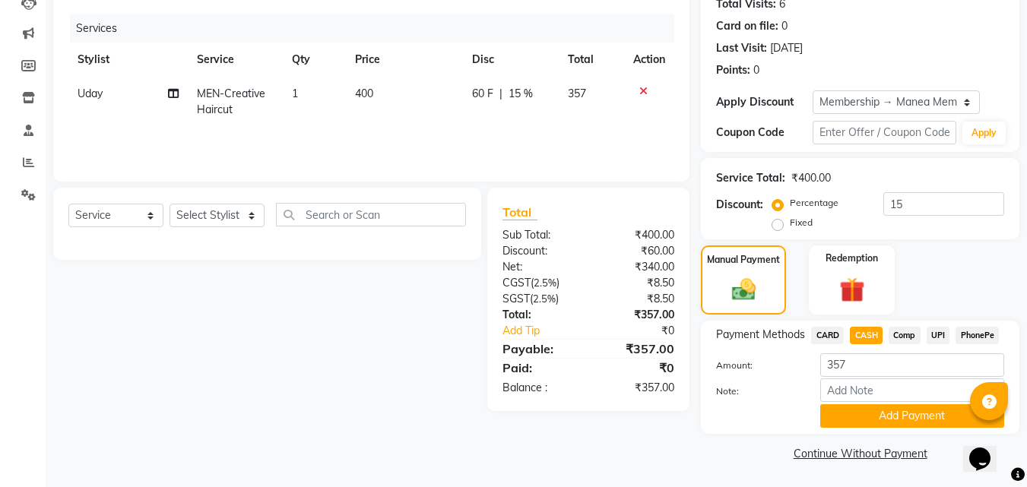
scroll to position [175, 0]
click at [882, 389] on input "Note:" at bounding box center [912, 390] width 184 height 24
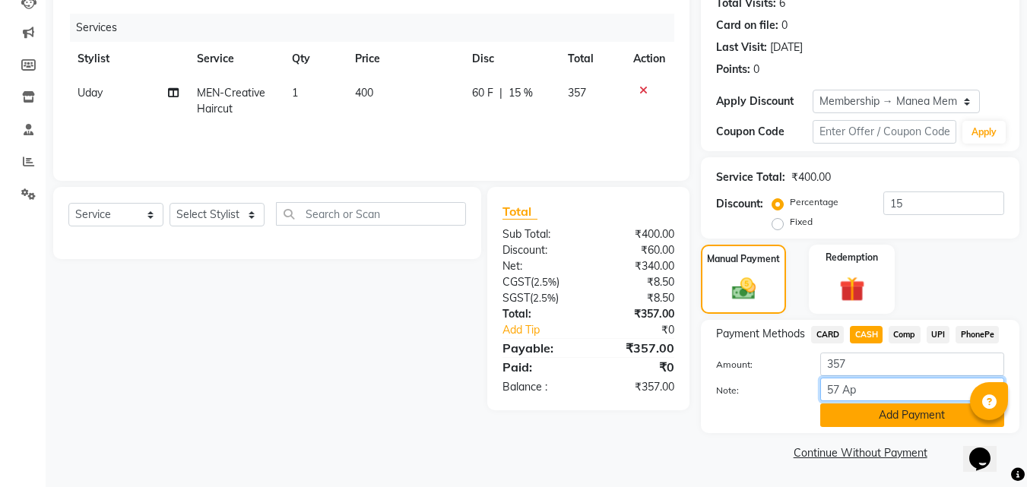
type input "57 Ap"
click at [846, 411] on button "Add Payment" at bounding box center [912, 416] width 184 height 24
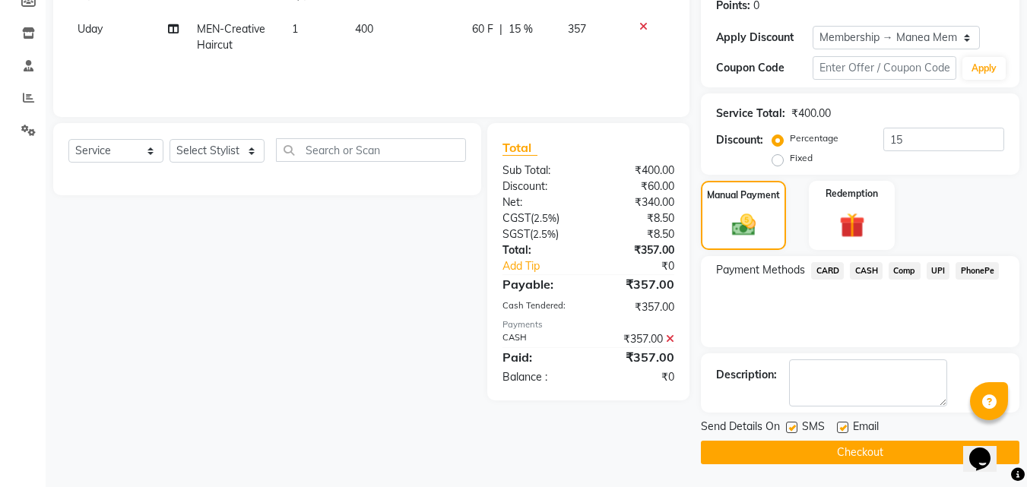
scroll to position [163, 0]
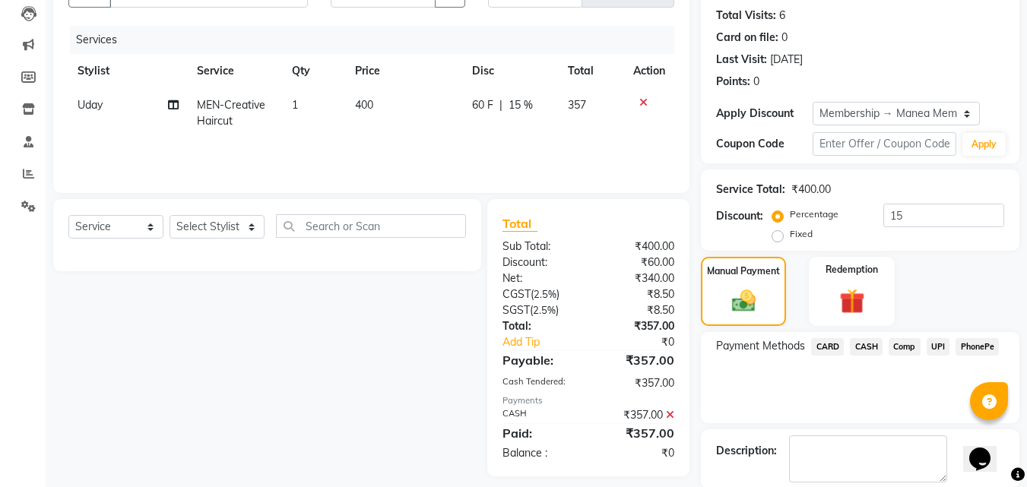
click at [844, 339] on div "CASH" at bounding box center [863, 348] width 39 height 21
click at [864, 343] on span "CASH" at bounding box center [866, 346] width 33 height 17
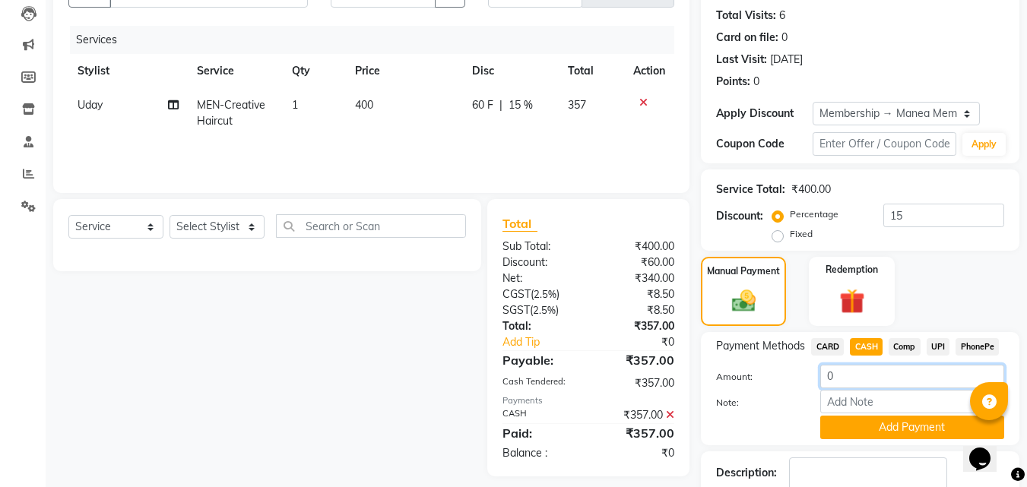
click at [855, 385] on input "0" at bounding box center [912, 377] width 184 height 24
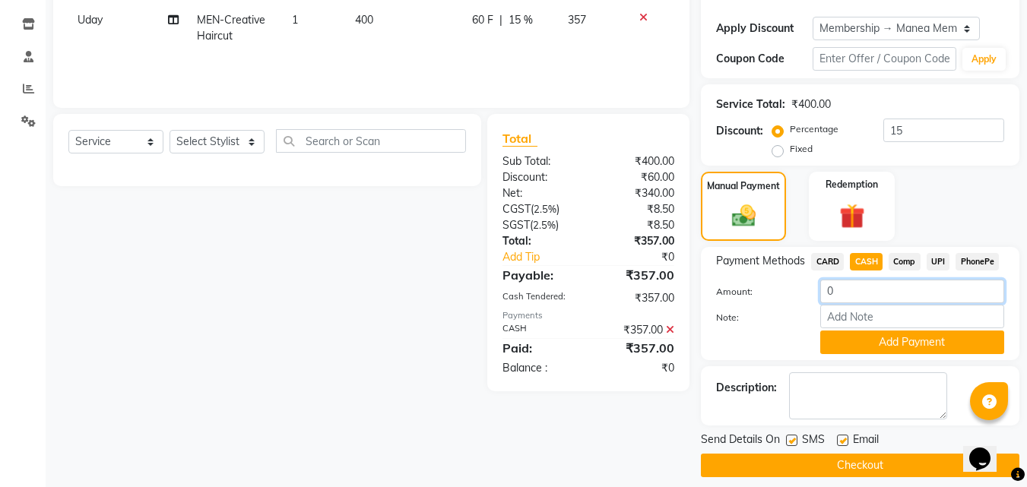
scroll to position [261, 0]
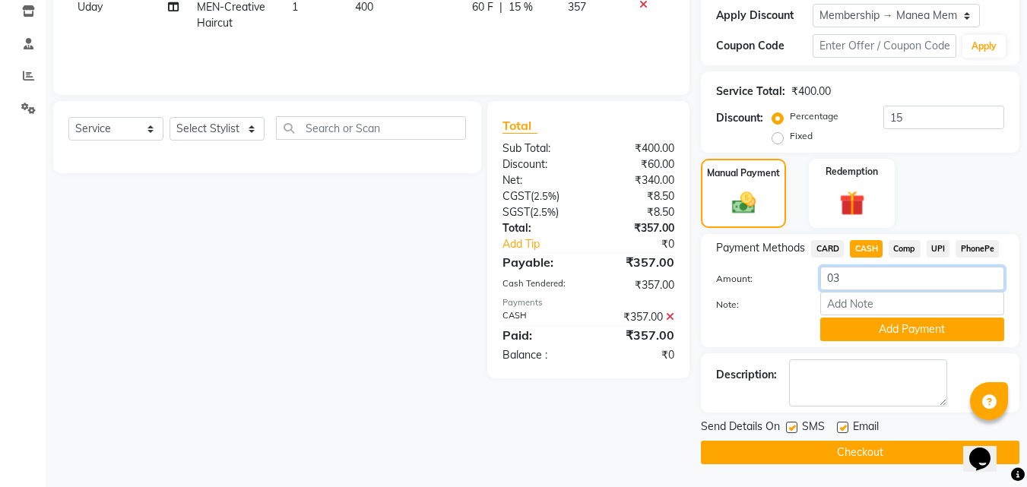
type input "0"
type input "300"
click at [846, 427] on label at bounding box center [842, 427] width 11 height 11
click at [846, 427] on input "checkbox" at bounding box center [842, 429] width 10 height 10
checkbox input "false"
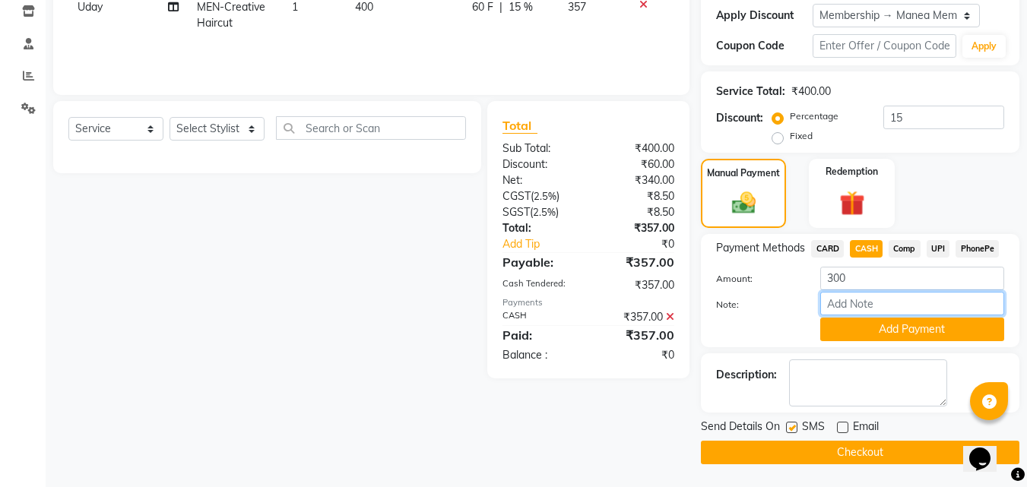
click at [857, 302] on input "Note:" at bounding box center [912, 304] width 184 height 24
type input "57 Ap"
click at [862, 455] on button "Checkout" at bounding box center [860, 453] width 319 height 24
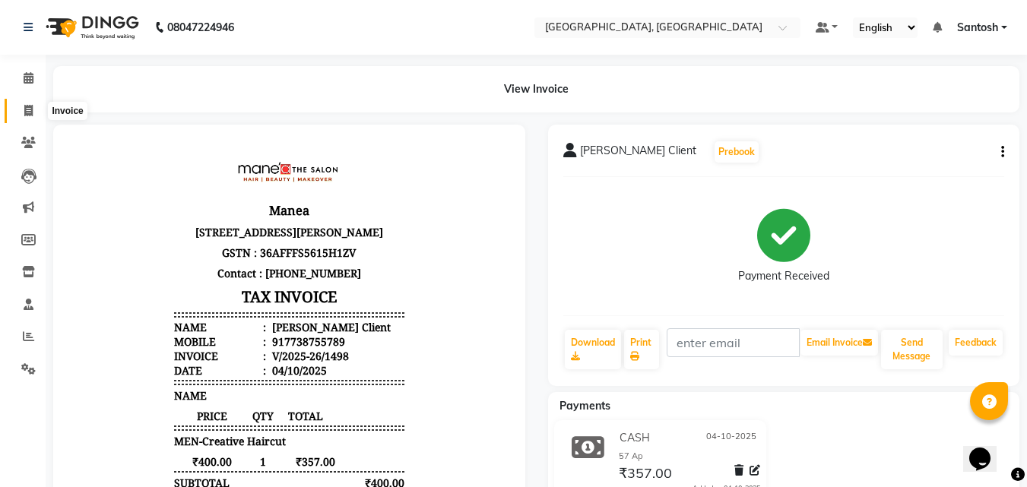
click at [25, 111] on icon at bounding box center [28, 110] width 8 height 11
select select "service"
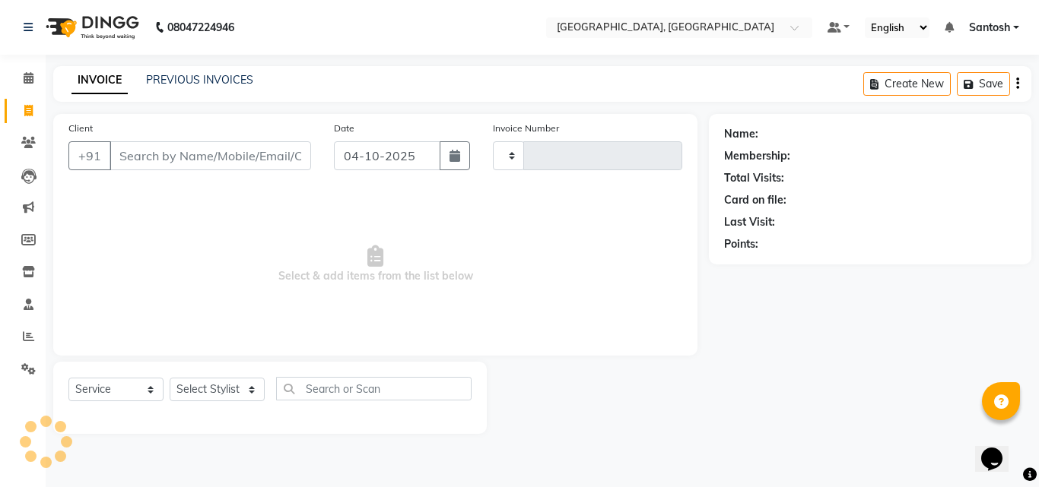
type input "1499"
select select "5506"
click at [208, 66] on div "08047224946 Select Location × Manea The Salon, Srinagar Colony Default Panel My…" at bounding box center [519, 243] width 1039 height 487
click at [214, 78] on link "PREVIOUS INVOICES" at bounding box center [199, 80] width 107 height 14
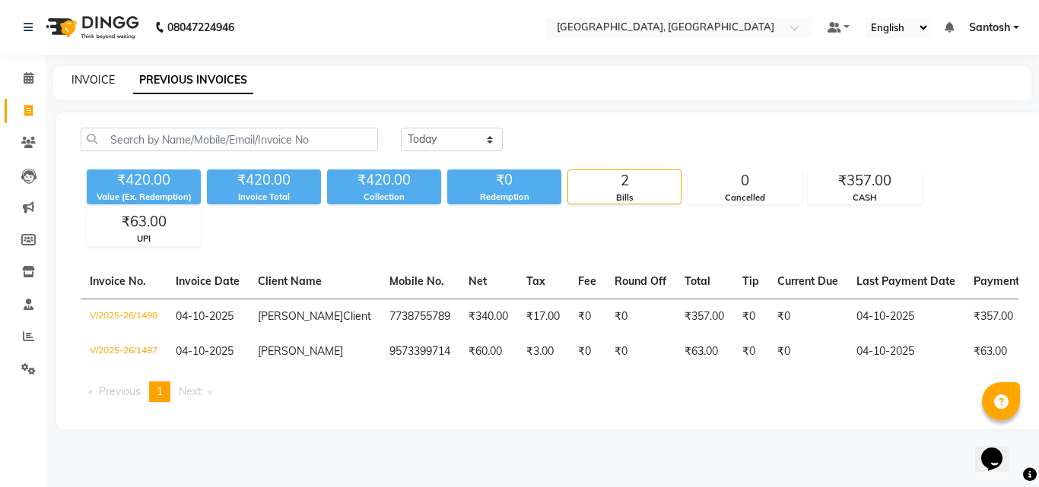
click at [94, 81] on link "INVOICE" at bounding box center [92, 80] width 43 height 14
select select "service"
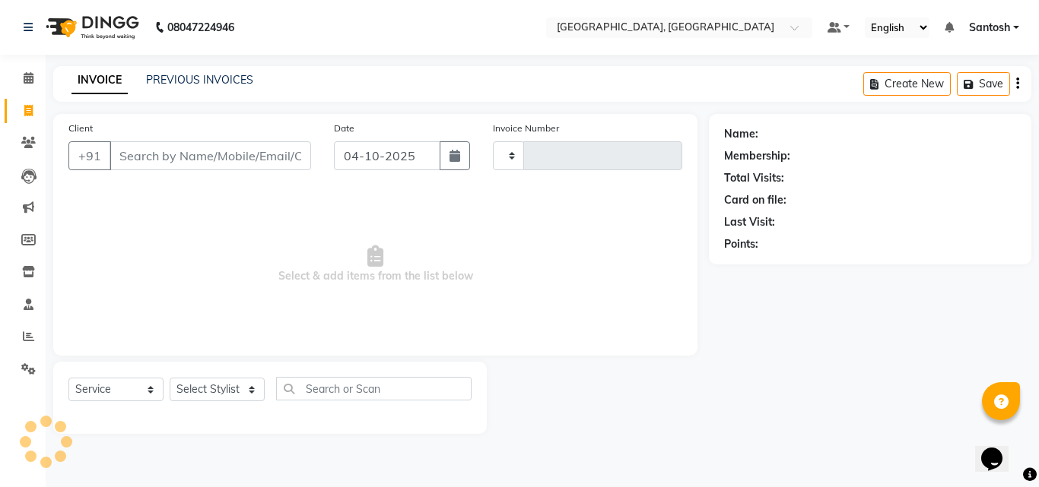
type input "1499"
select select "5506"
drag, startPoint x: 246, startPoint y: 70, endPoint x: 233, endPoint y: 88, distance: 22.4
click at [240, 76] on div "INVOICE PREVIOUS INVOICES Create New Save" at bounding box center [542, 84] width 978 height 36
click at [232, 90] on div "INVOICE PREVIOUS INVOICES Create New Save" at bounding box center [542, 84] width 978 height 36
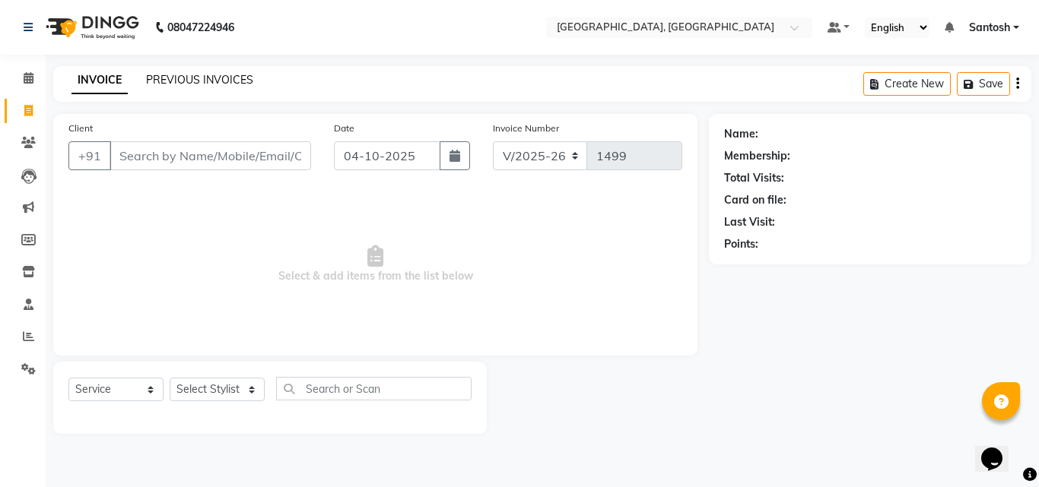
click at [230, 79] on link "PREVIOUS INVOICES" at bounding box center [199, 80] width 107 height 14
